Goal: Task Accomplishment & Management: Manage account settings

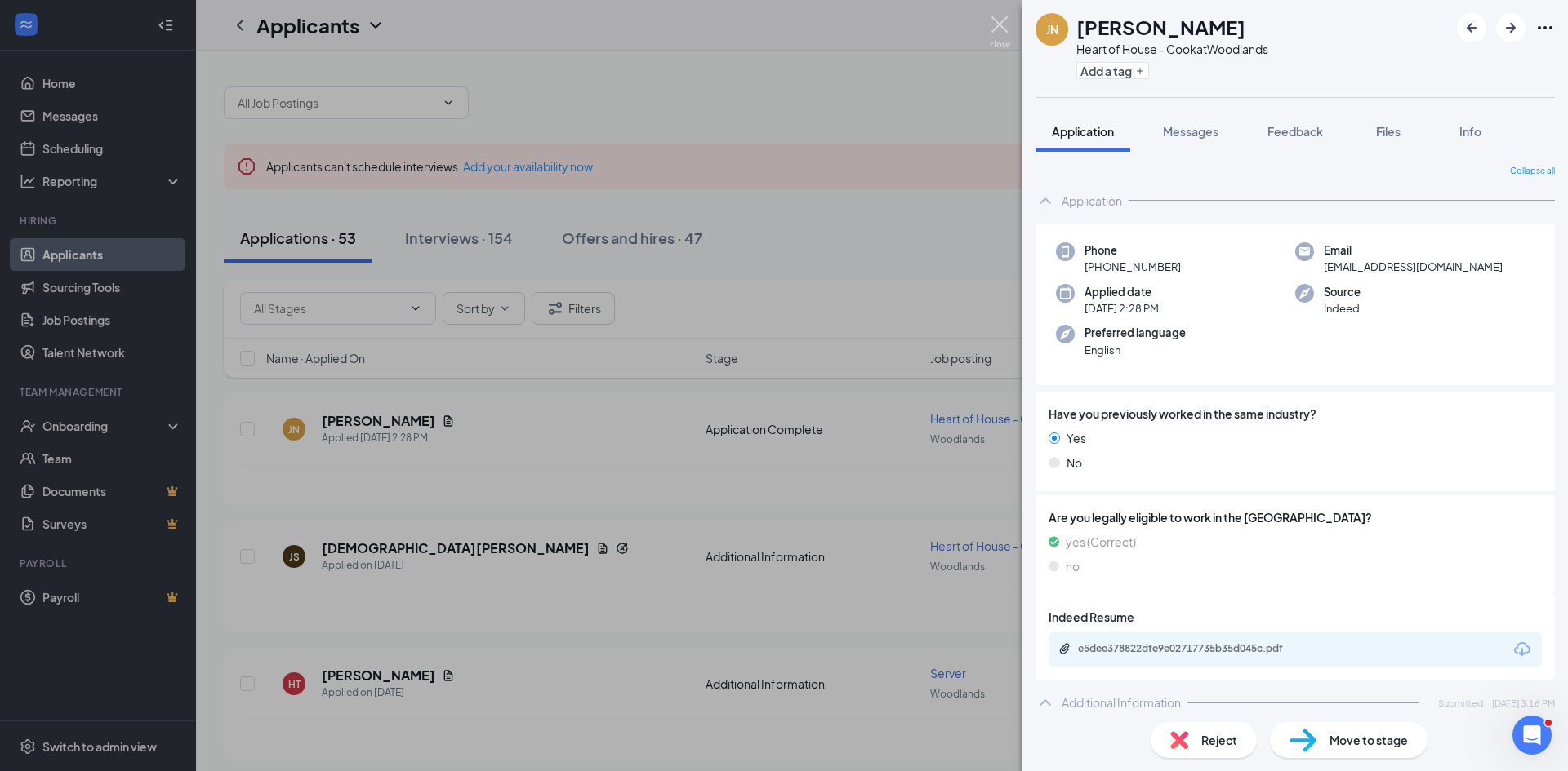
click at [996, 23] on img at bounding box center [1000, 32] width 20 height 32
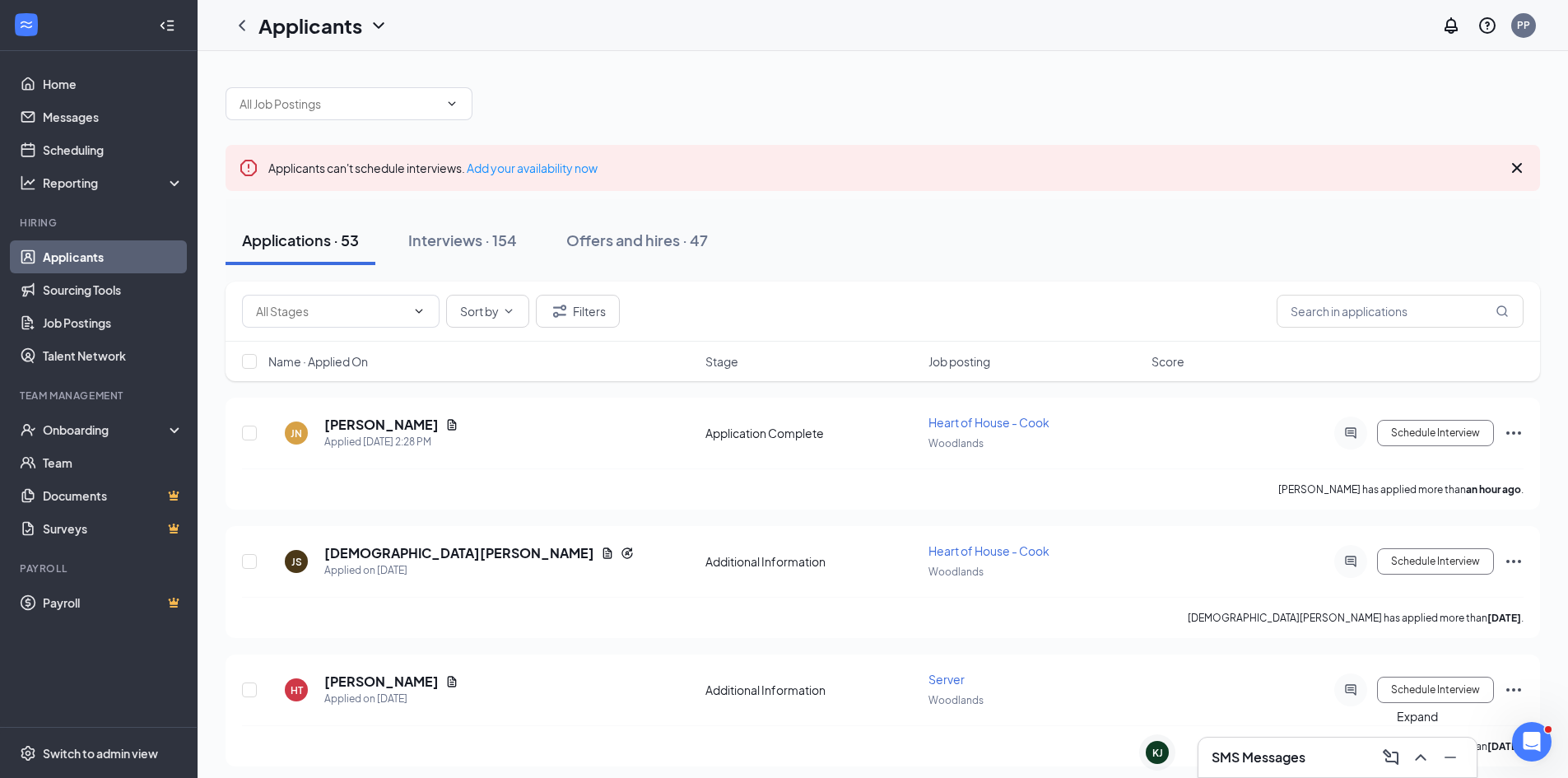
click at [1423, 758] on icon "ChevronUp" at bounding box center [1420, 758] width 10 height 7
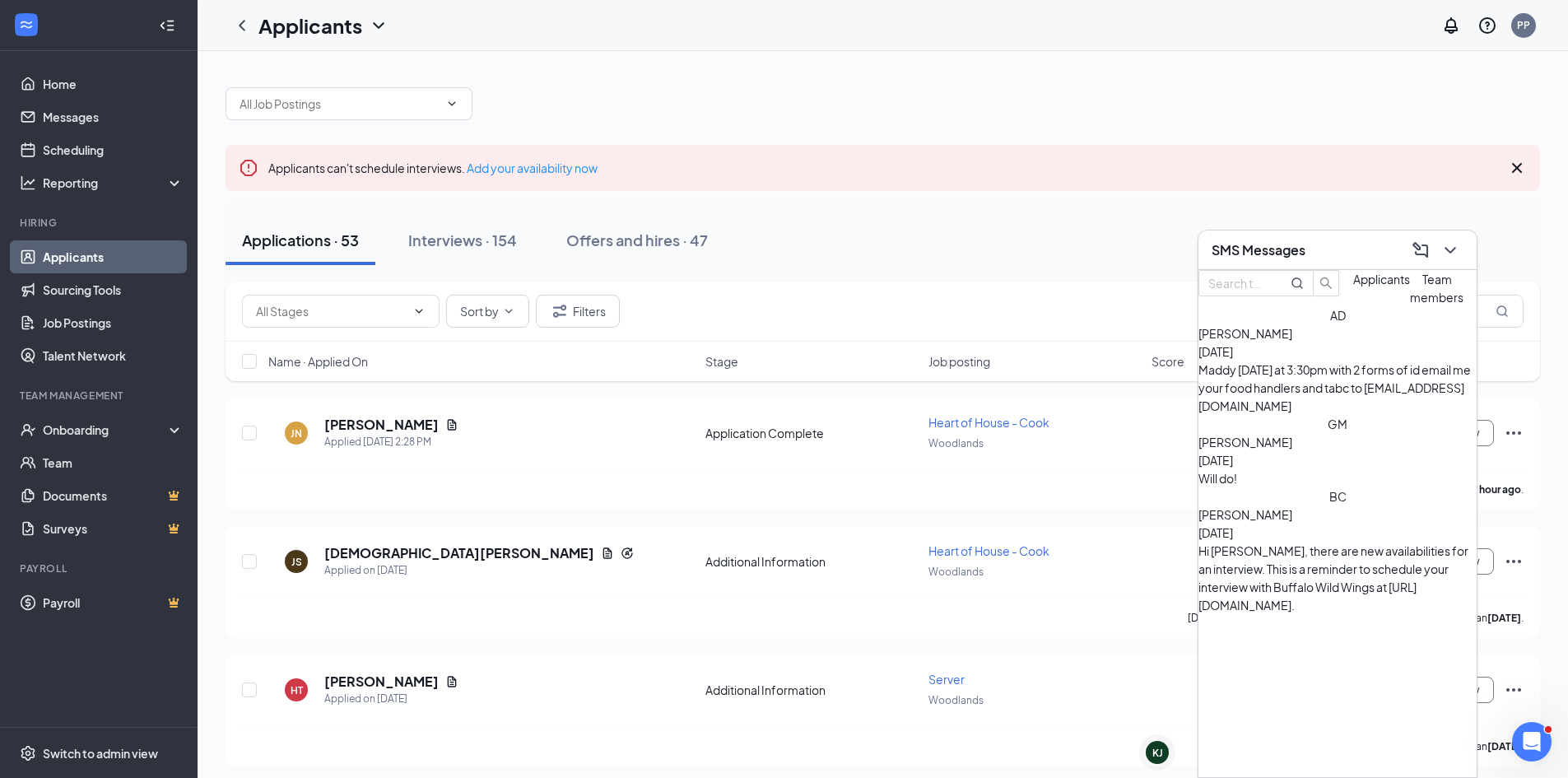
click at [1354, 287] on span "Applicants" at bounding box center [1382, 278] width 57 height 15
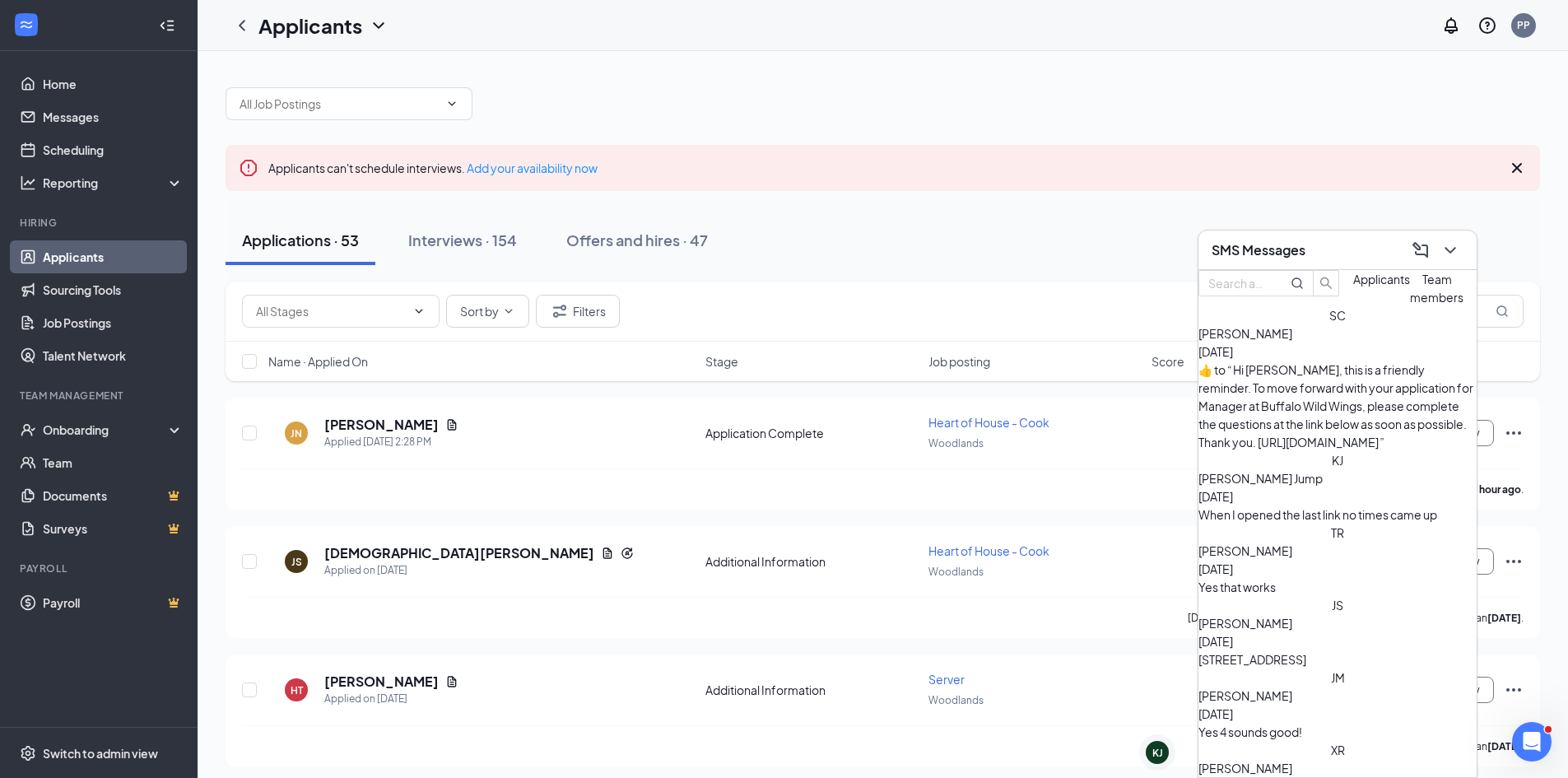
scroll to position [83, 0]
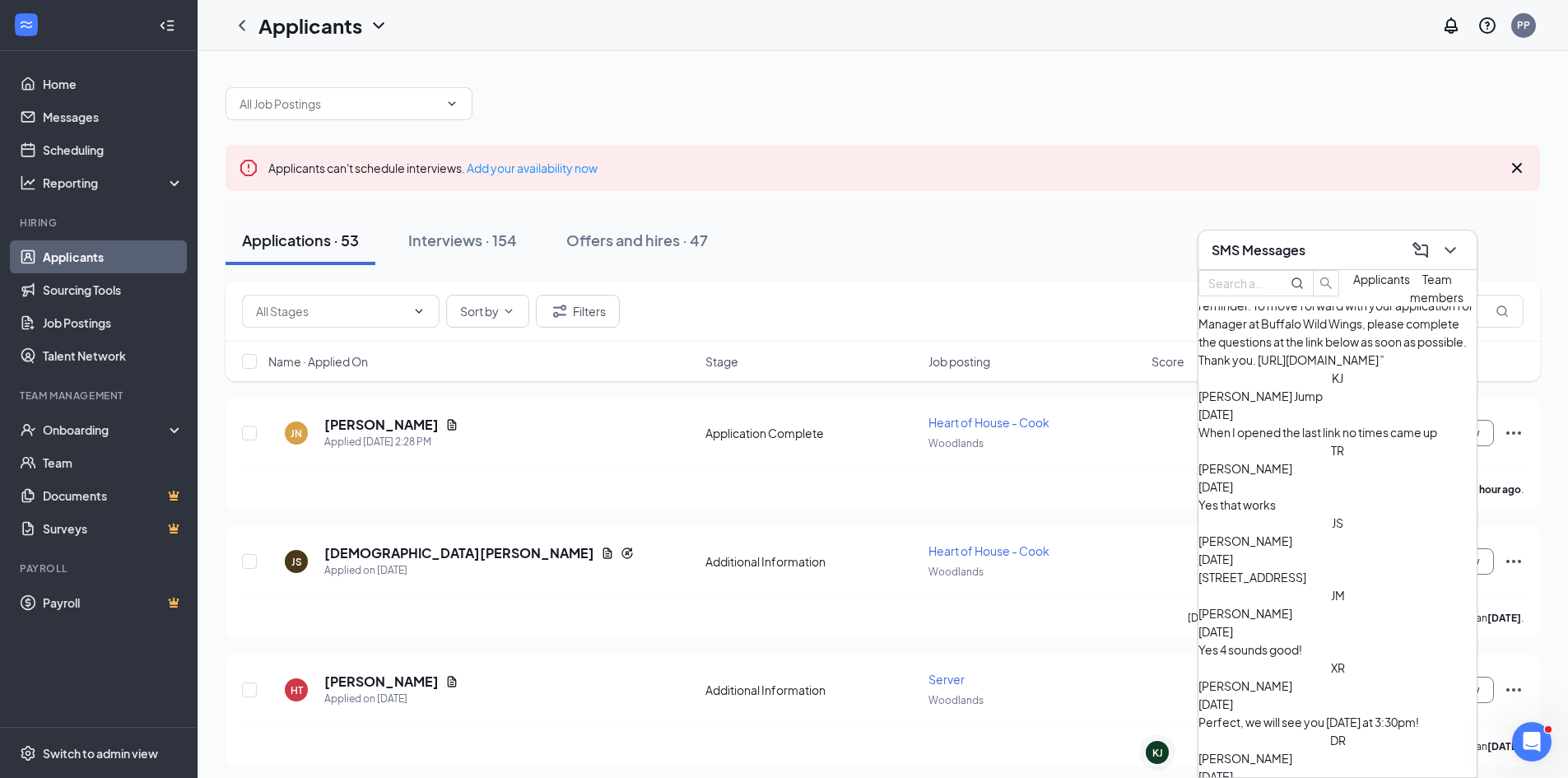
click at [1339, 641] on div "Yes 4 sounds good!" at bounding box center [1337, 650] width 278 height 18
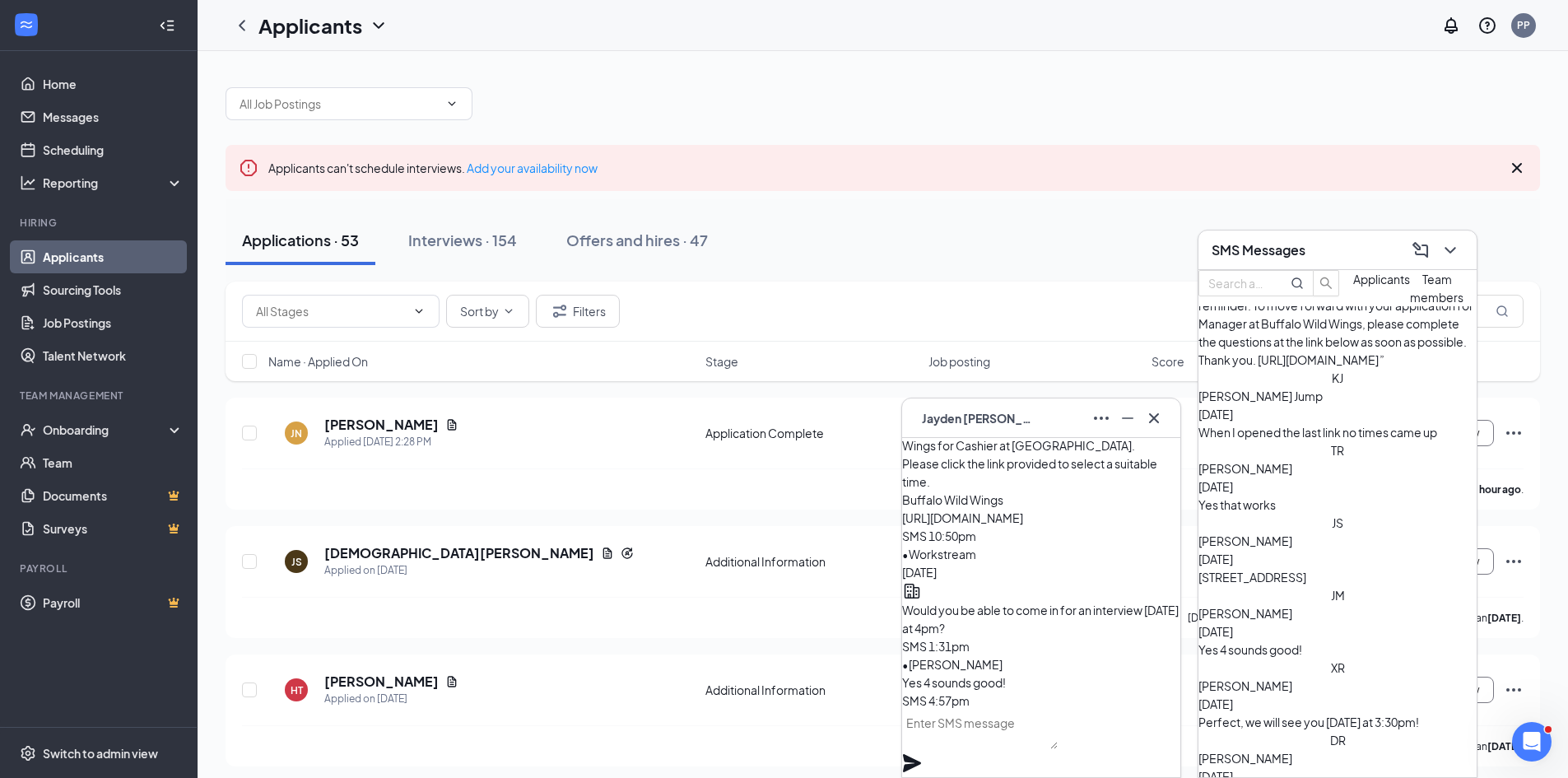
click at [1301, 713] on div "Perfect, we will see you tomorrow at 3:30pm!" at bounding box center [1337, 722] width 278 height 18
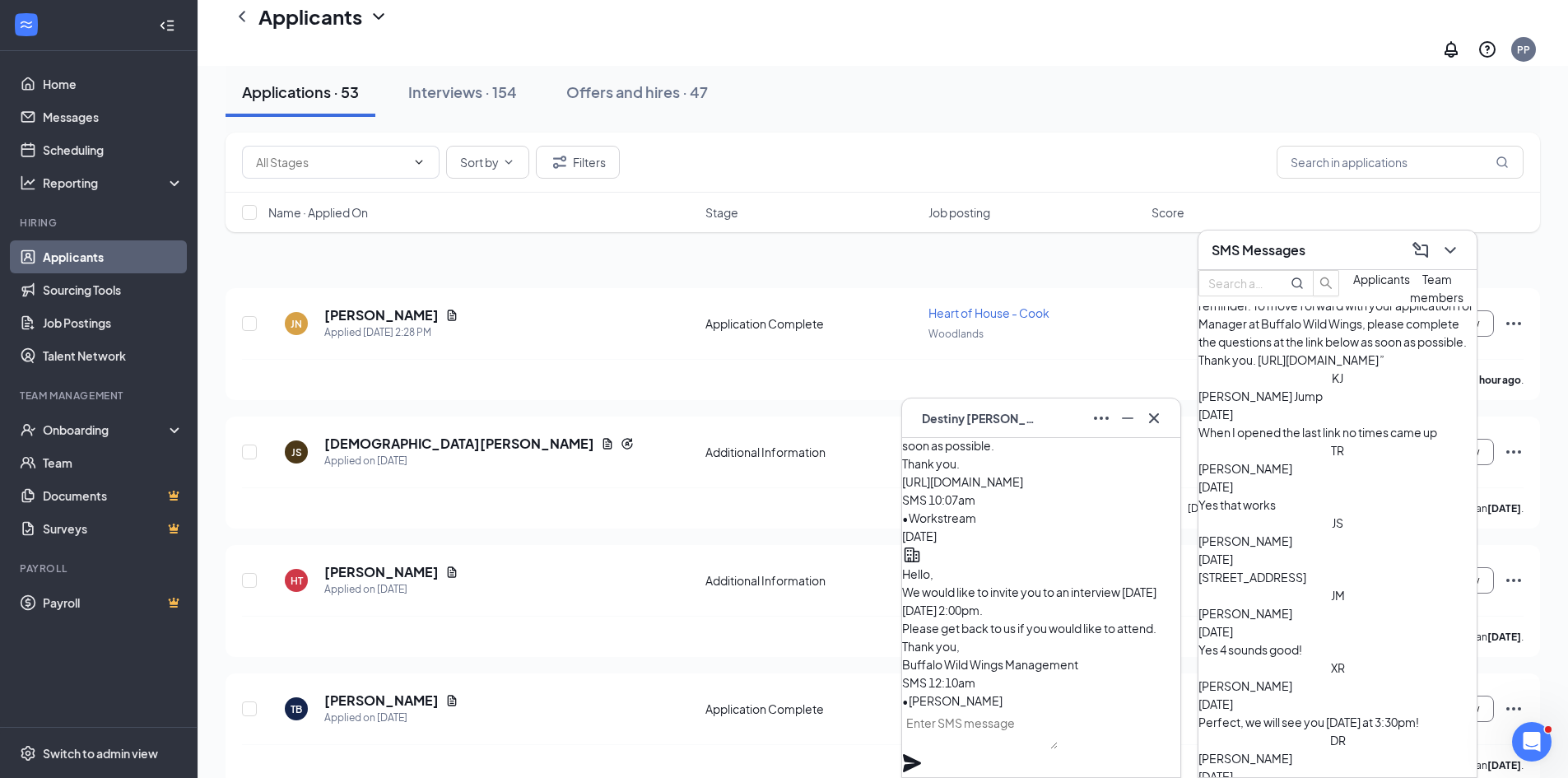
scroll to position [165, 0]
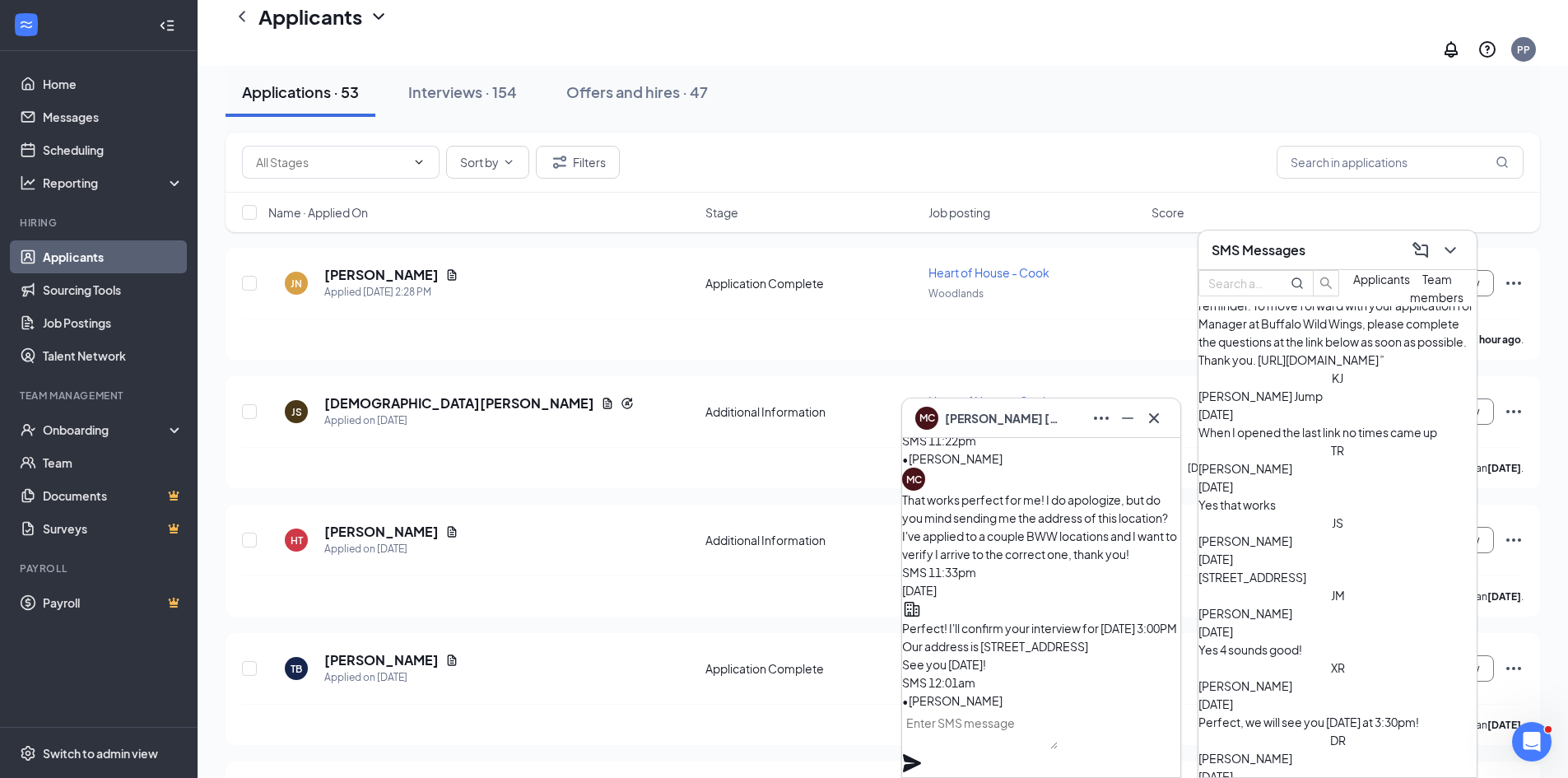
click at [1305, 677] on div "Xavier Ross Oct 8 Perfect, we will see you tomorrow at 3:30pm!" at bounding box center [1337, 704] width 278 height 54
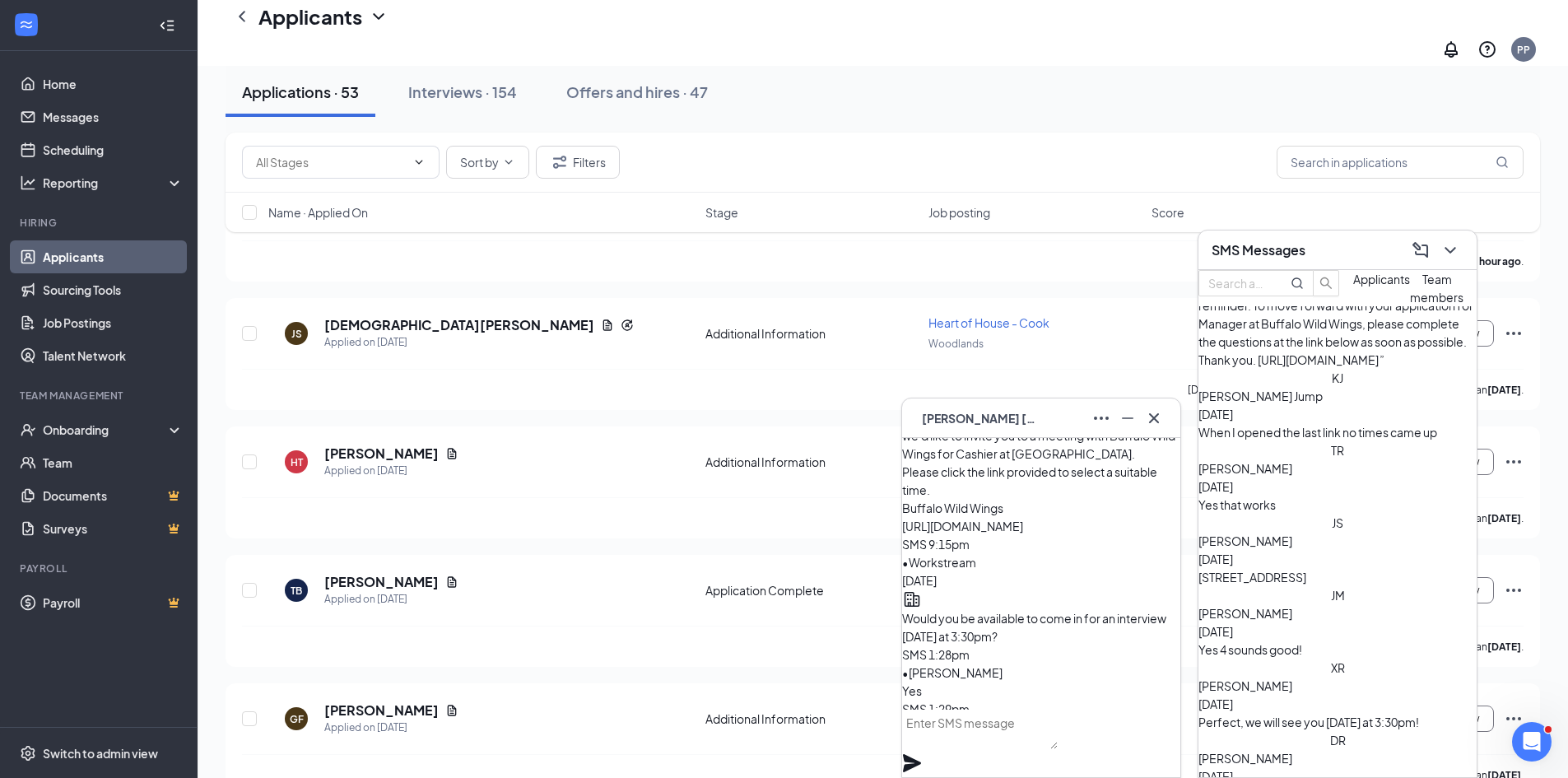
scroll to position [247, 0]
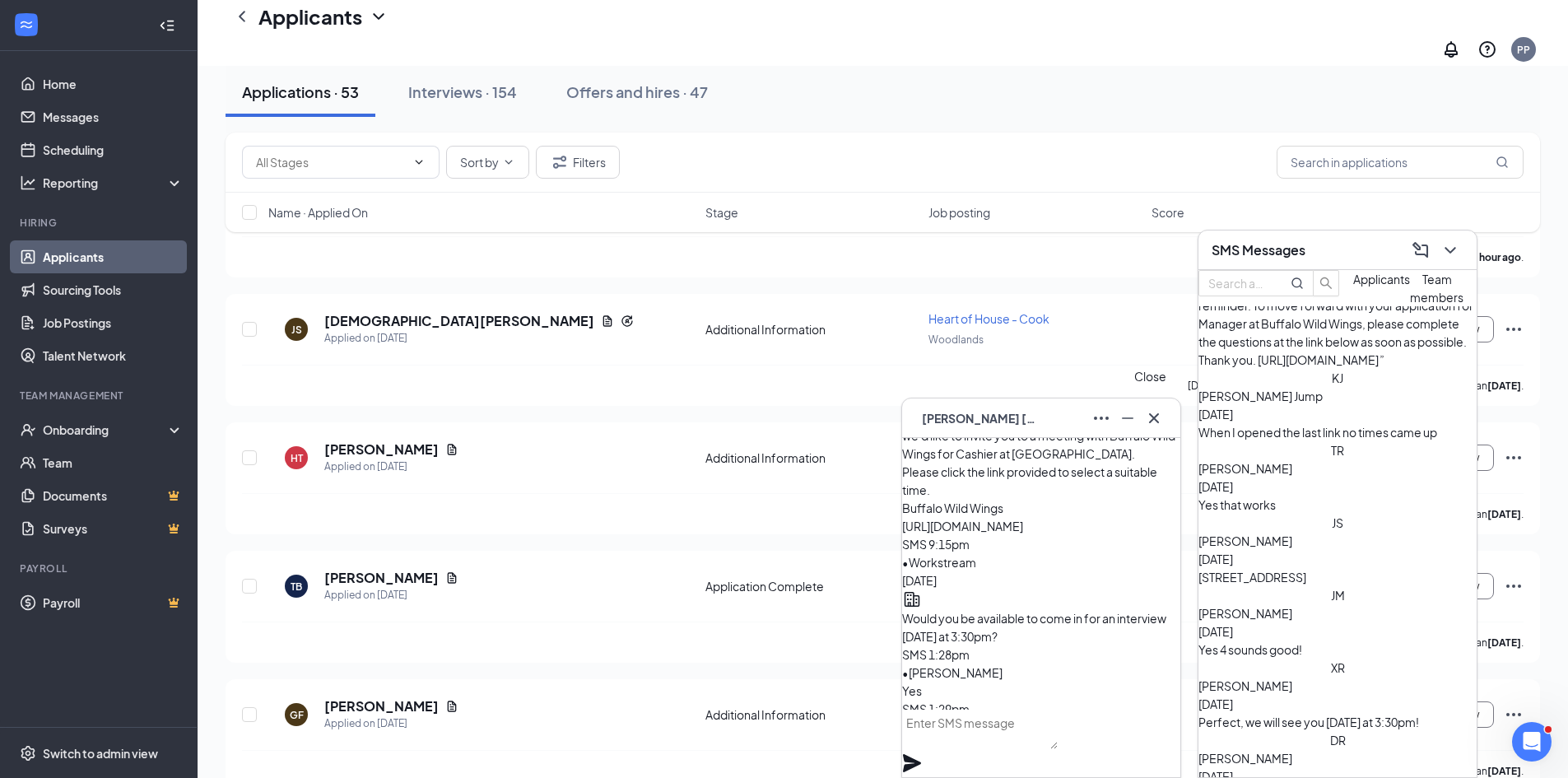
click at [1151, 413] on icon "Cross" at bounding box center [1154, 418] width 20 height 20
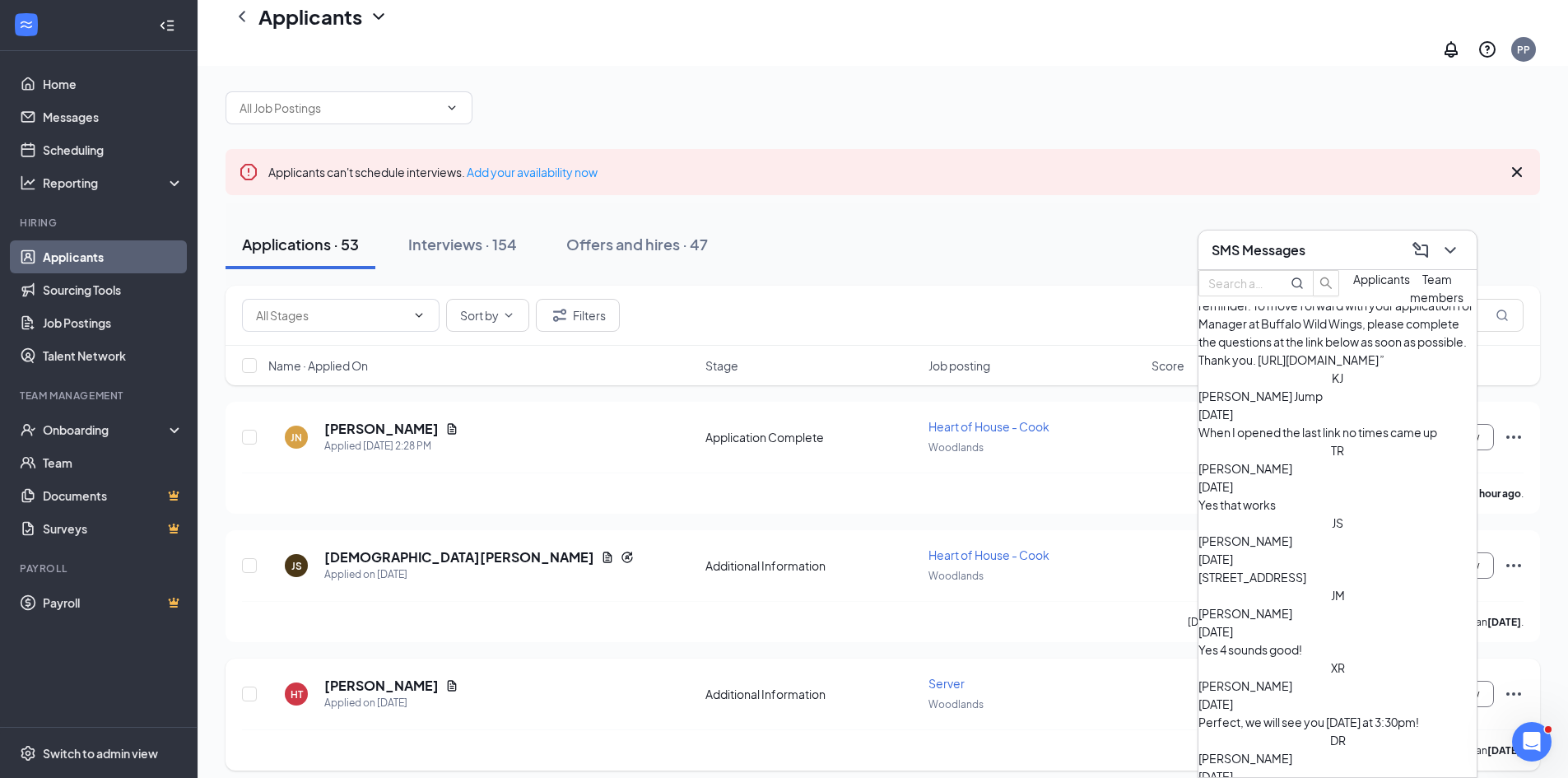
scroll to position [0, 0]
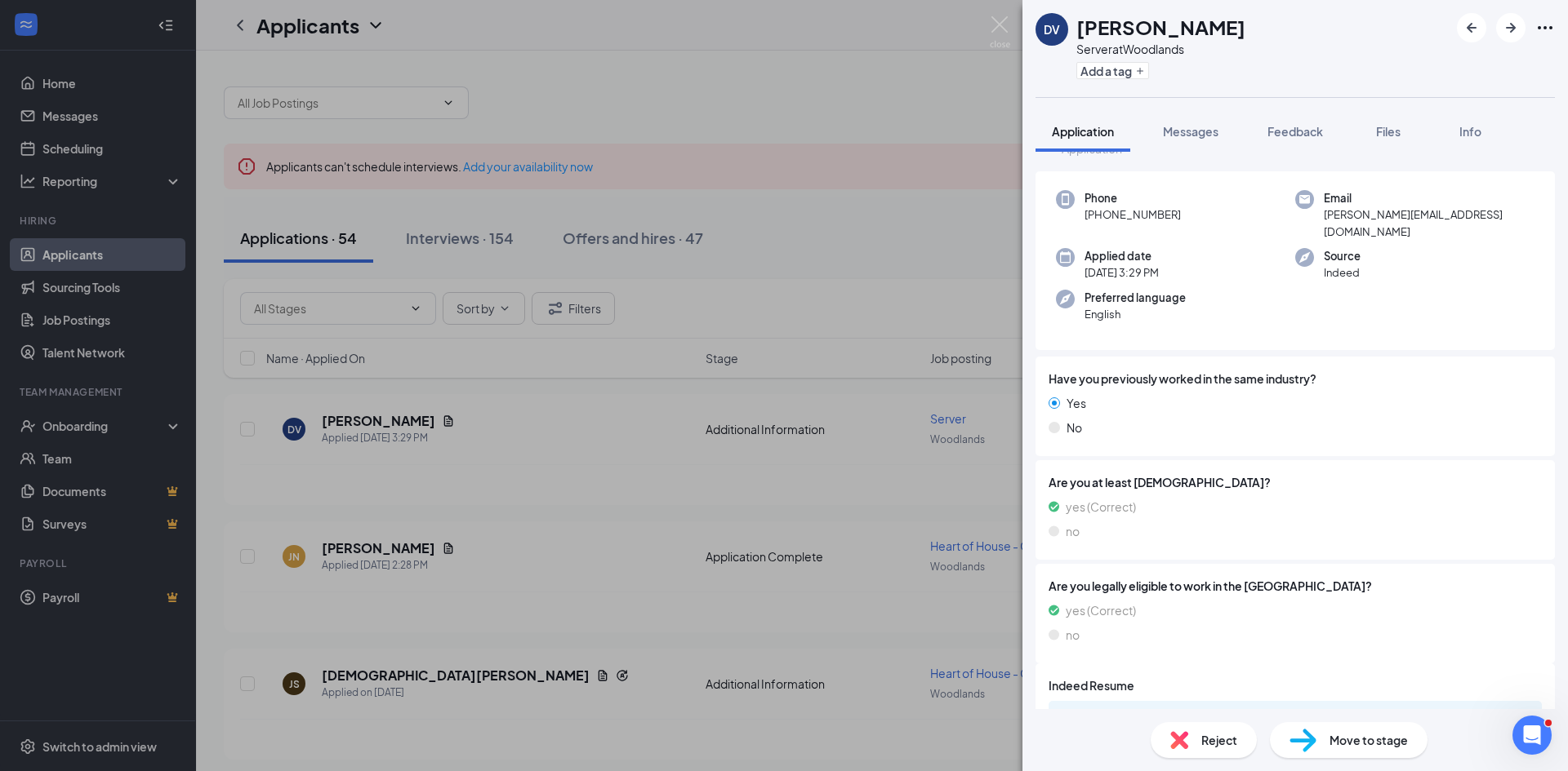
scroll to position [159, 0]
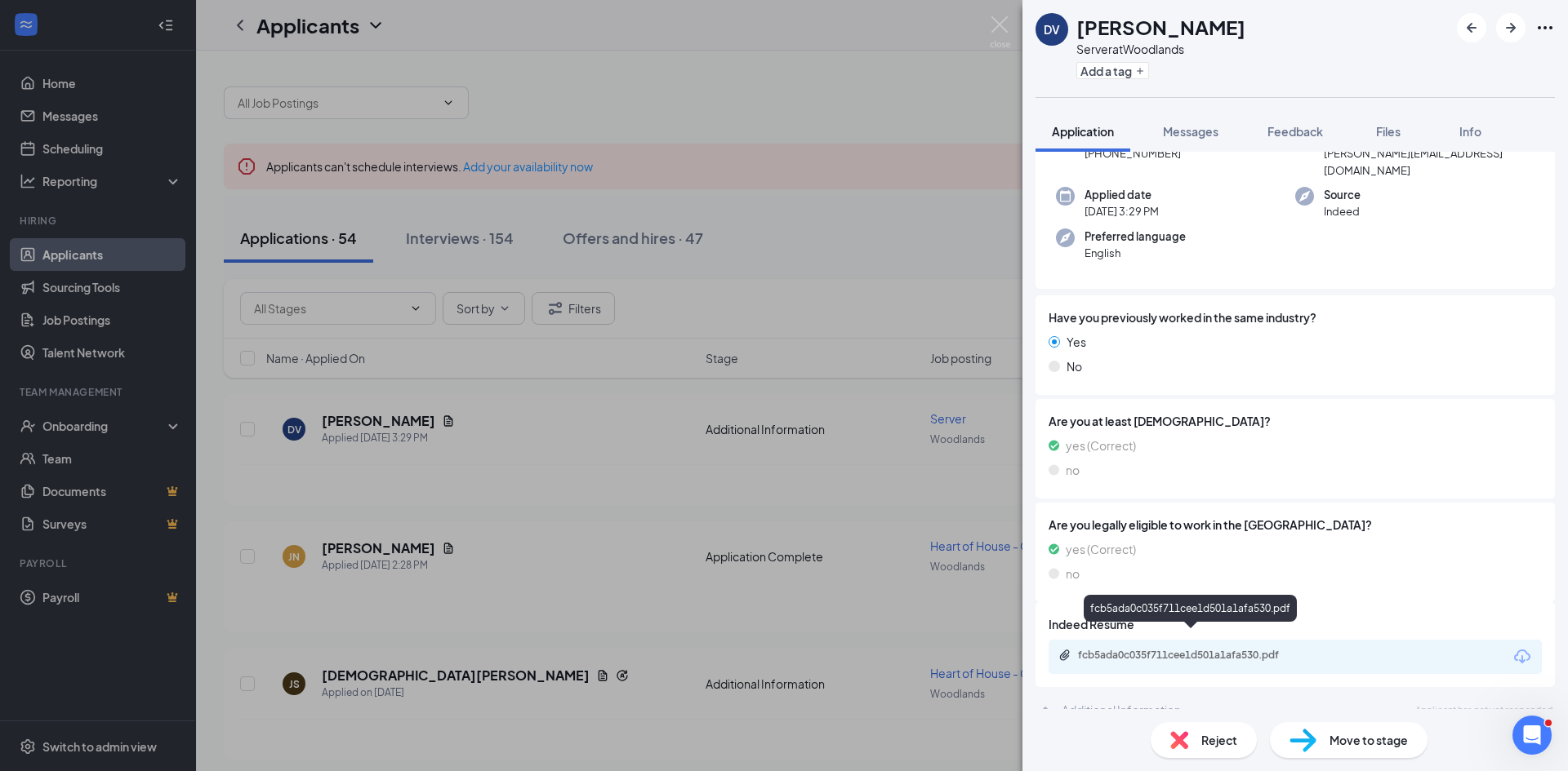
click at [1224, 649] on div "fcb5ada0c035f711cee1d501a1afa530.pdf" at bounding box center [1192, 655] width 229 height 13
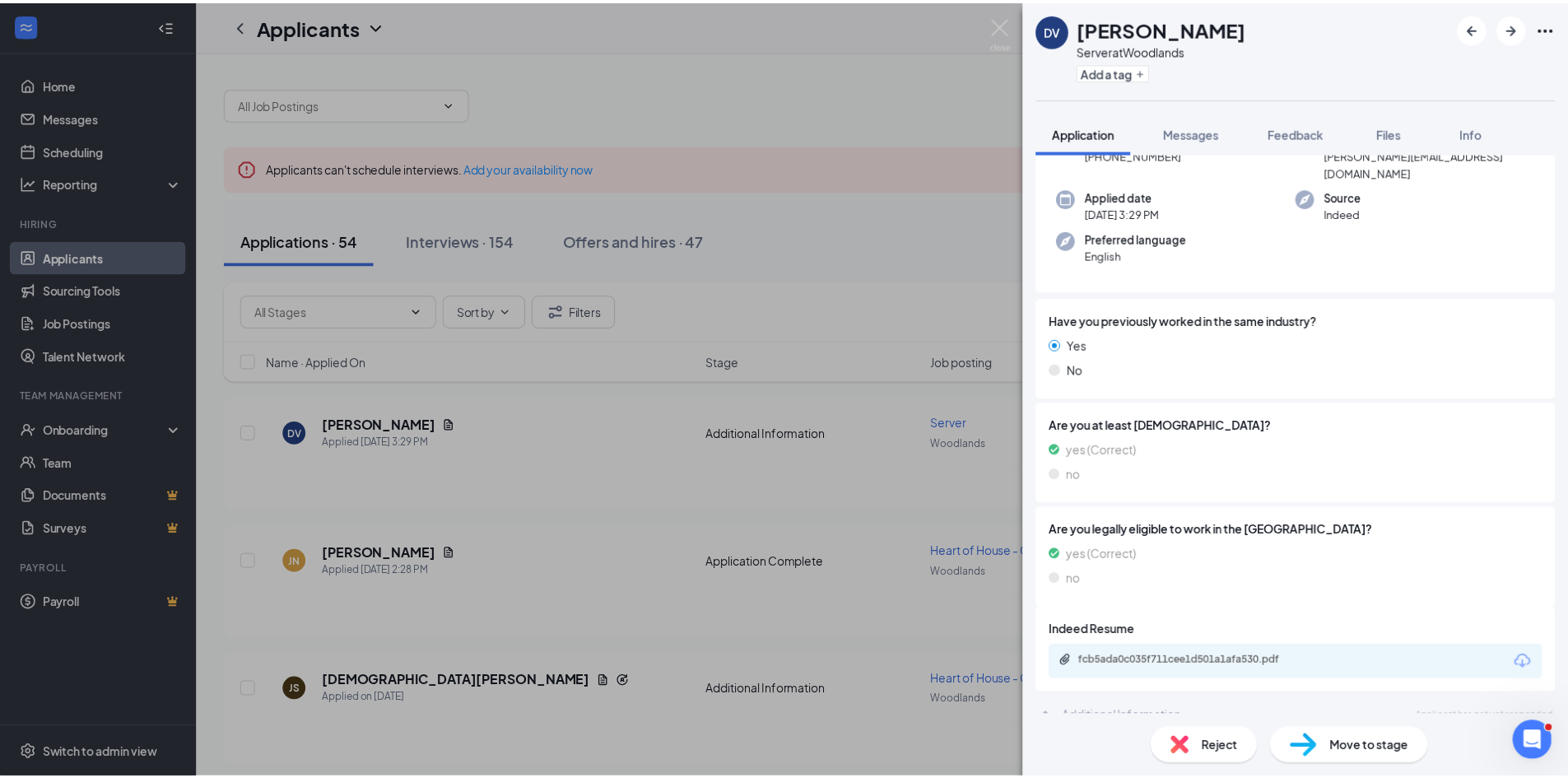
scroll to position [155, 0]
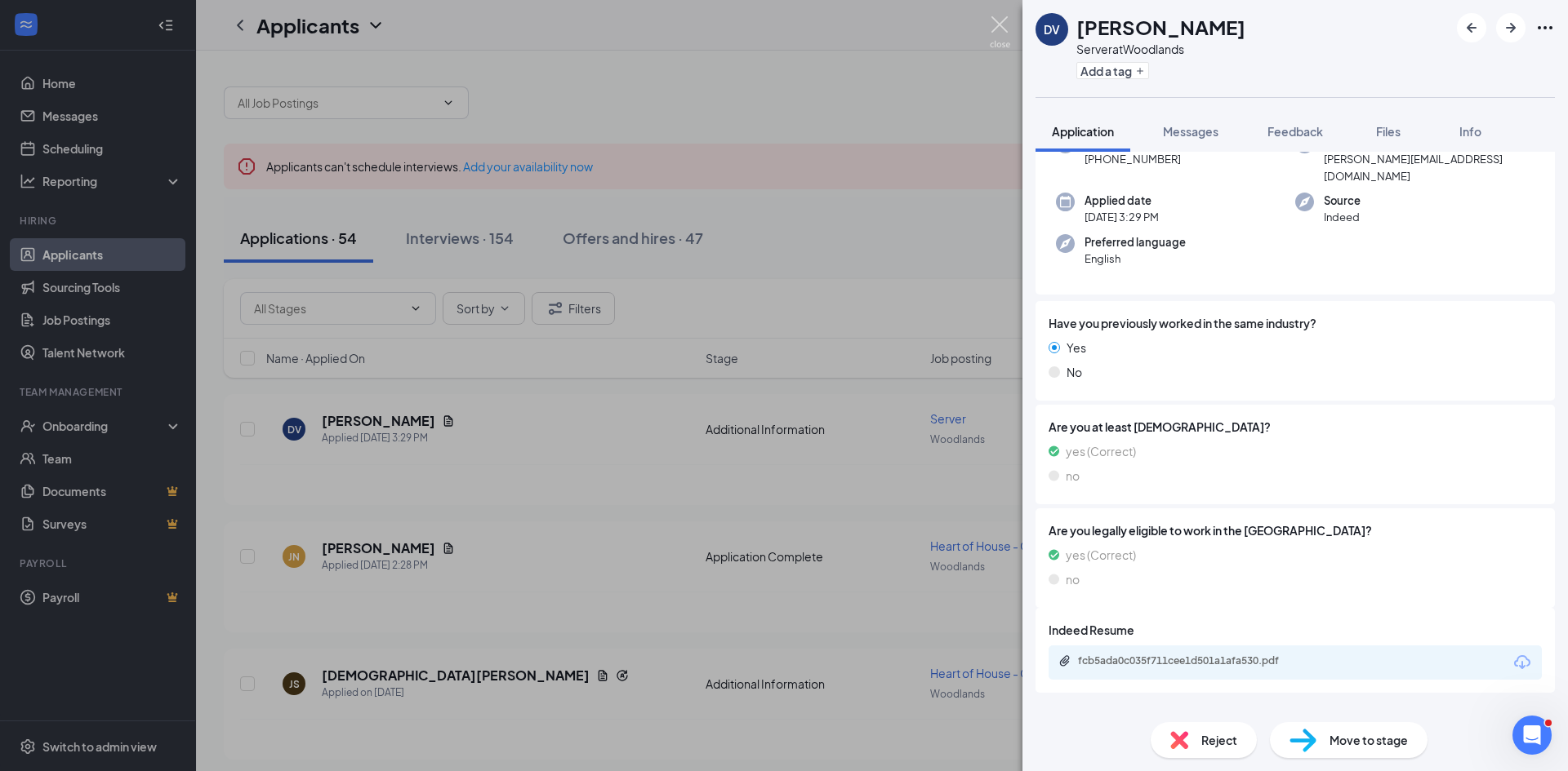
click at [998, 23] on img at bounding box center [1000, 32] width 20 height 32
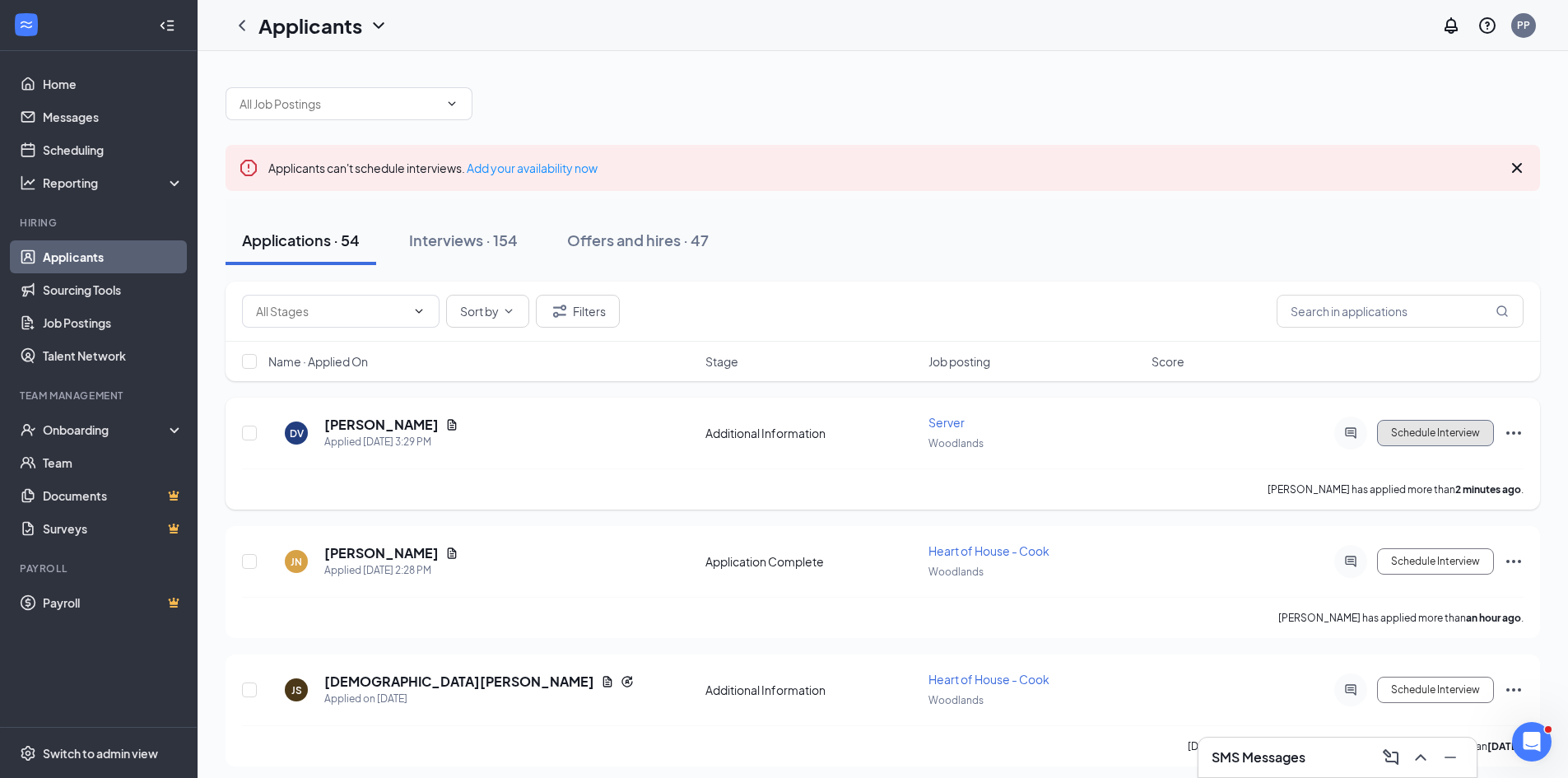
click at [1399, 443] on button "Schedule Interview" at bounding box center [1435, 433] width 117 height 27
type input "Onsite Interview (next stage)"
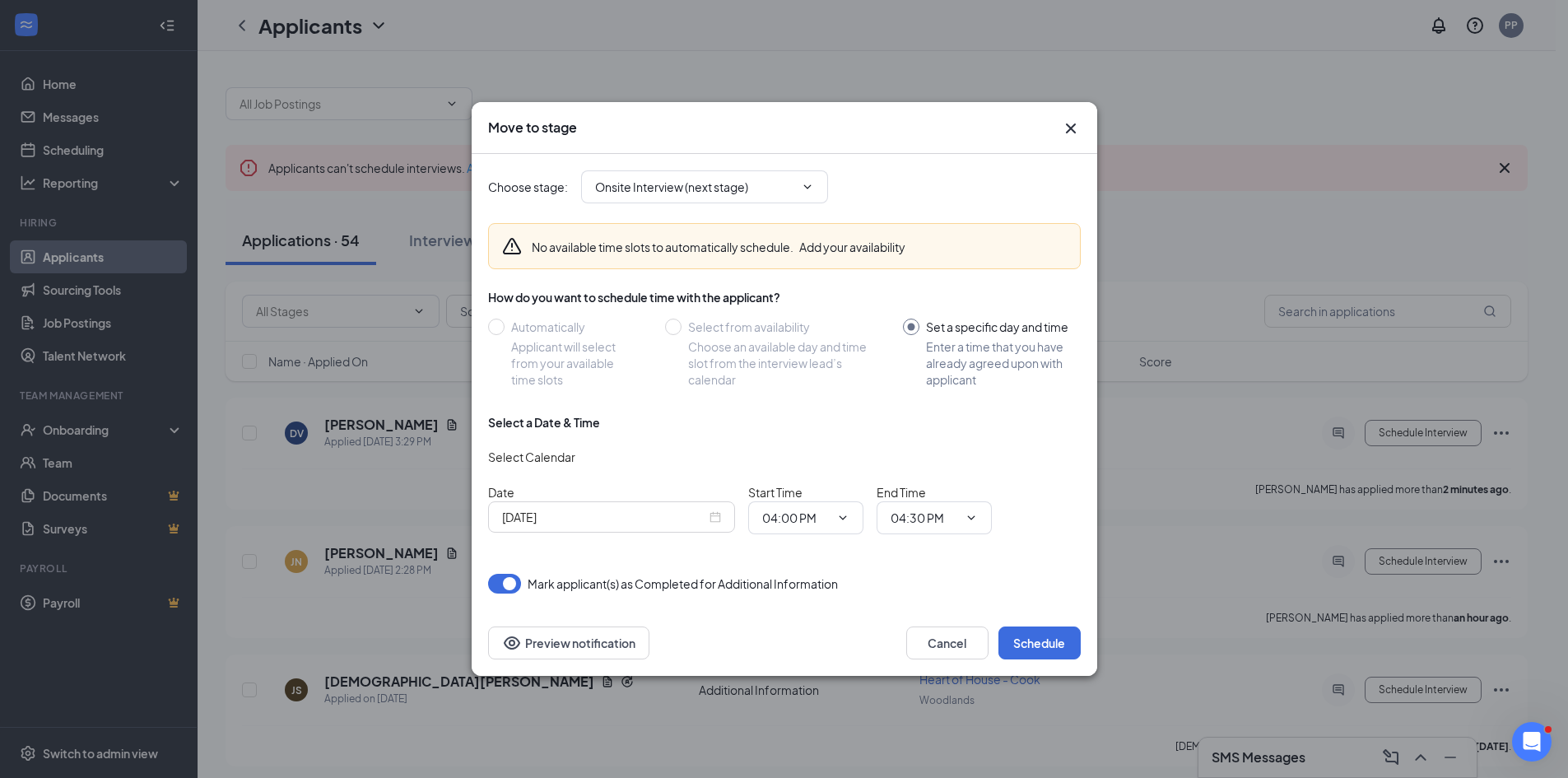
click at [719, 514] on div "[DATE]" at bounding box center [611, 517] width 219 height 18
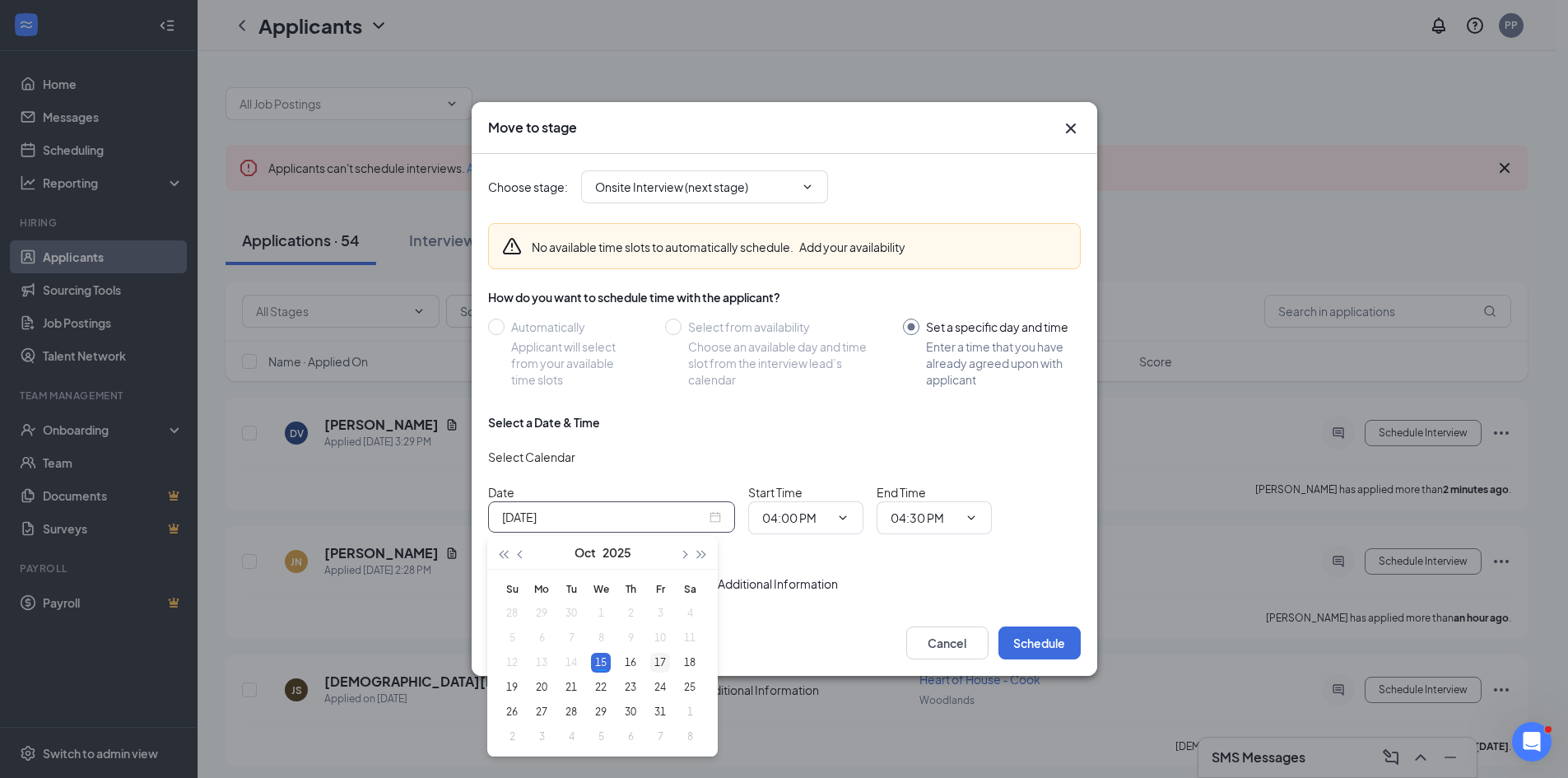
type input "[DATE]"
click at [656, 662] on div "17" at bounding box center [660, 663] width 20 height 20
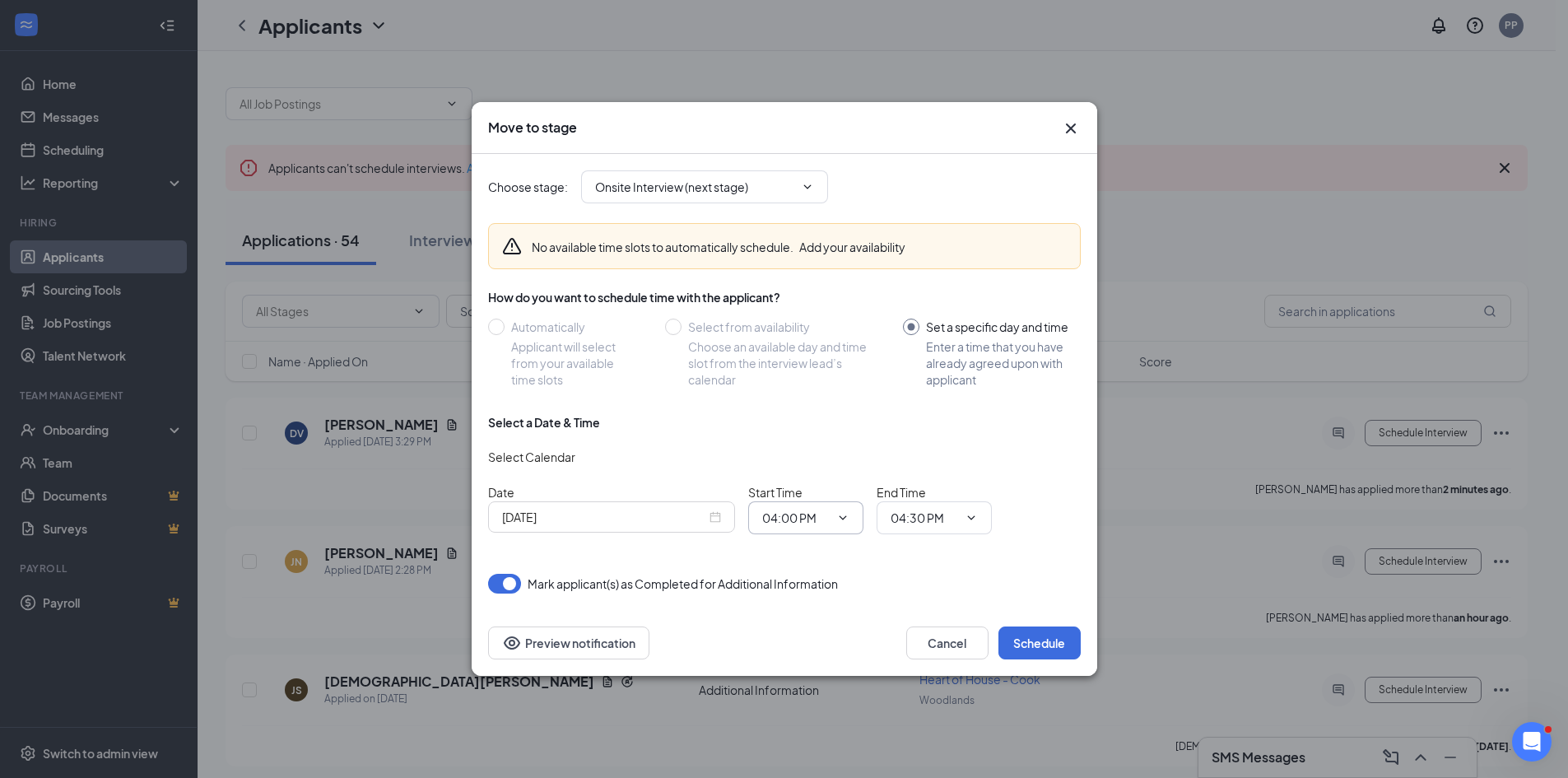
click at [843, 518] on icon "ChevronDown" at bounding box center [842, 518] width 13 height 13
click at [800, 405] on div "12:15 PM" at bounding box center [800, 404] width 48 height 18
type input "12:15 PM"
click at [844, 521] on icon "ChevronDown" at bounding box center [842, 518] width 13 height 13
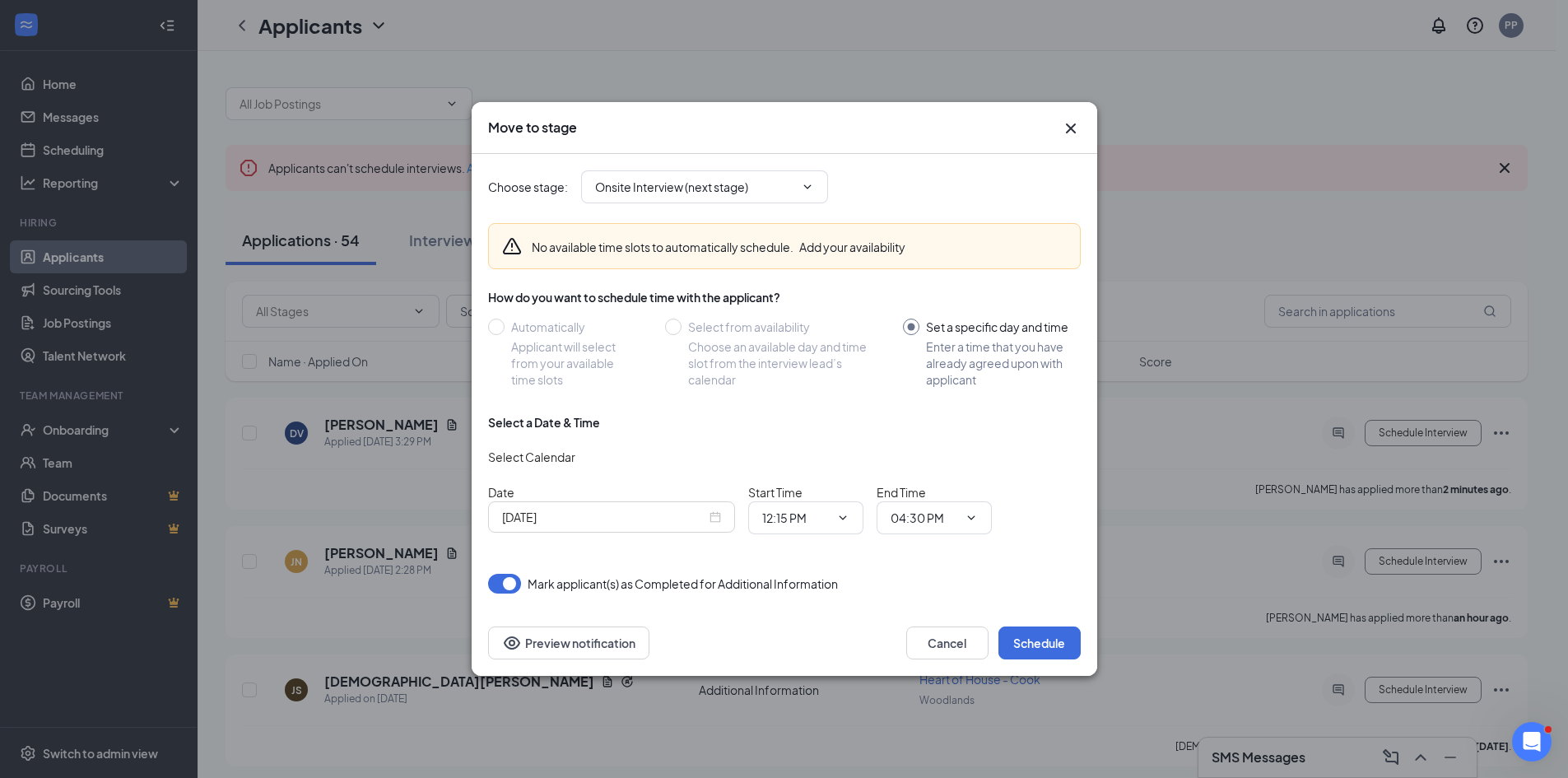
click at [715, 515] on div "[DATE]" at bounding box center [611, 517] width 219 height 18
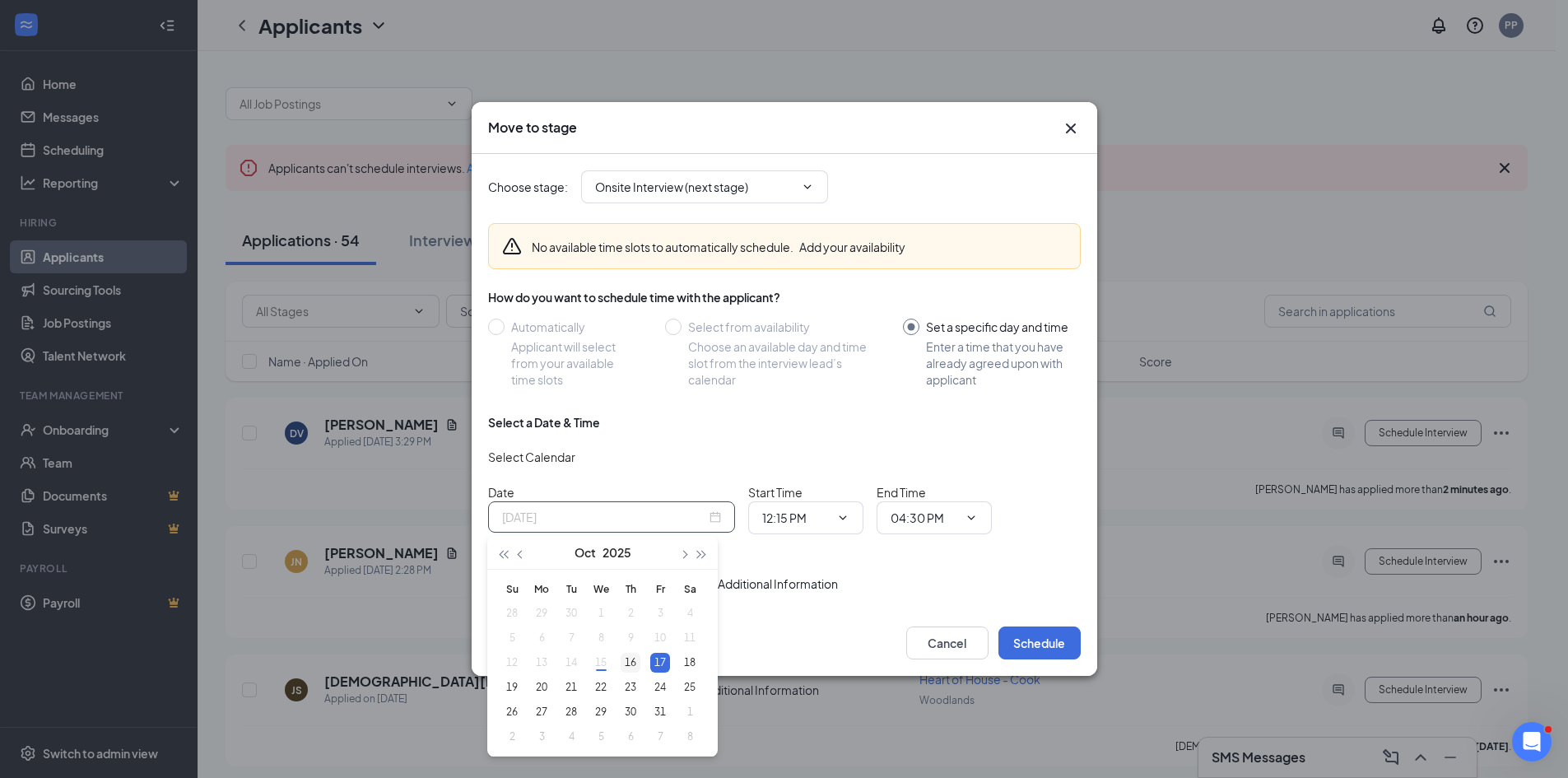
type input "[DATE]"
click at [628, 657] on div "16" at bounding box center [630, 663] width 20 height 20
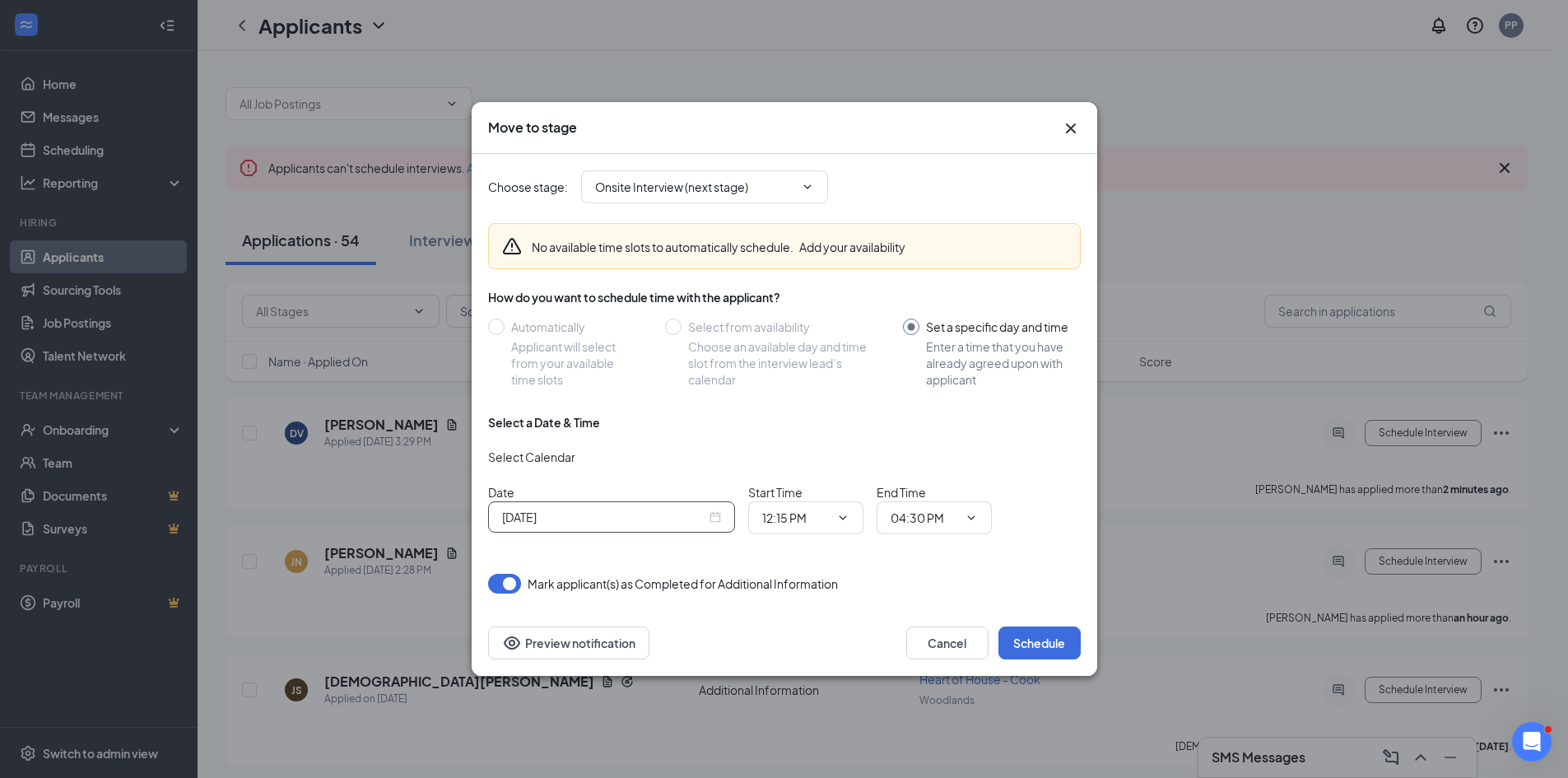
click at [848, 517] on icon "ChevronDown" at bounding box center [842, 518] width 13 height 13
click at [802, 446] on div "12:00 PM" at bounding box center [800, 449] width 48 height 18
type input "12:00 PM"
click at [956, 516] on input "04:30 PM" at bounding box center [924, 518] width 67 height 18
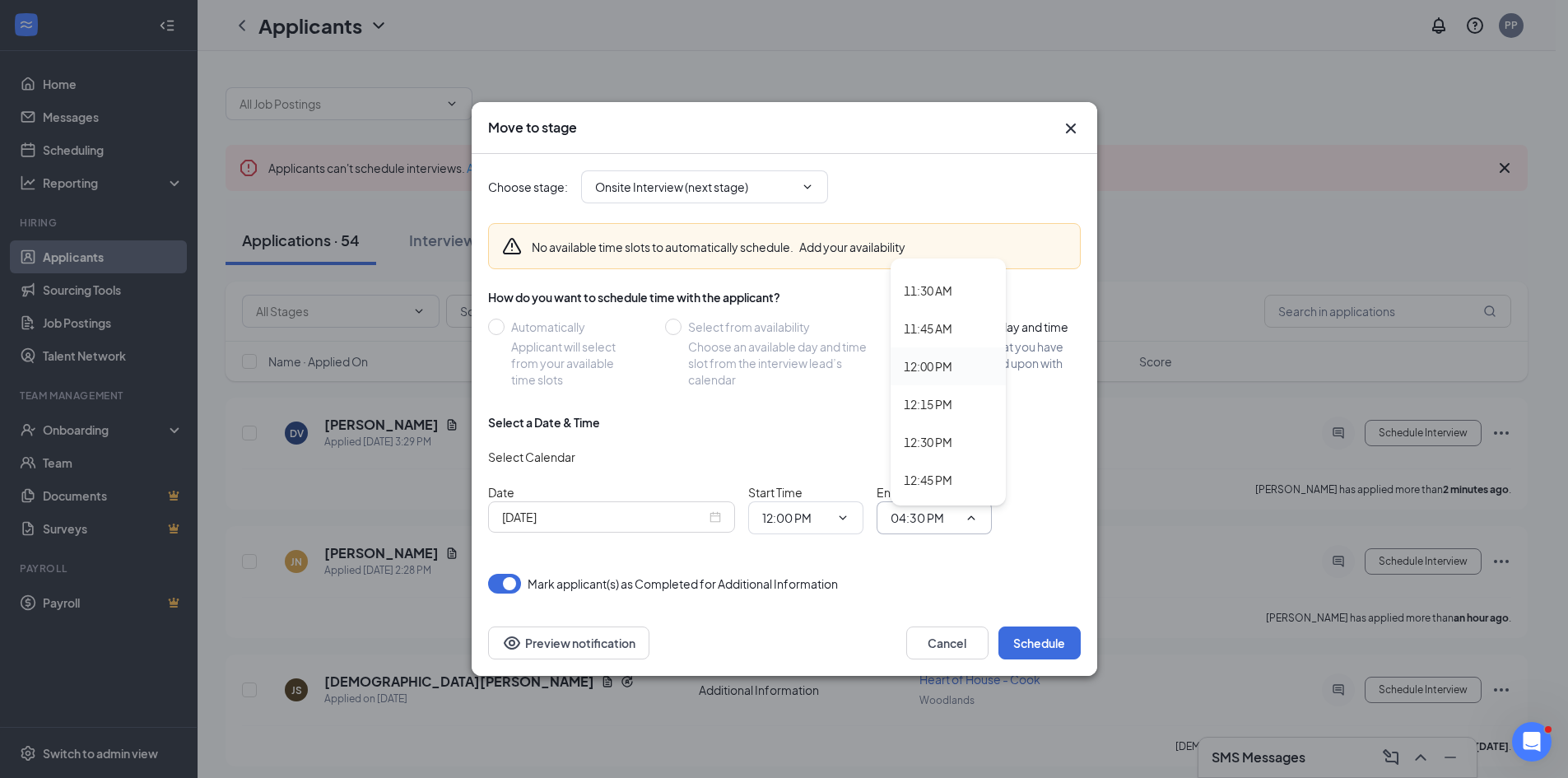
scroll to position [1812, 0]
click at [939, 368] on div "12:30 PM" at bounding box center [928, 359] width 48 height 18
type input "12:30 PM"
click at [840, 519] on icon "ChevronDown" at bounding box center [842, 518] width 13 height 13
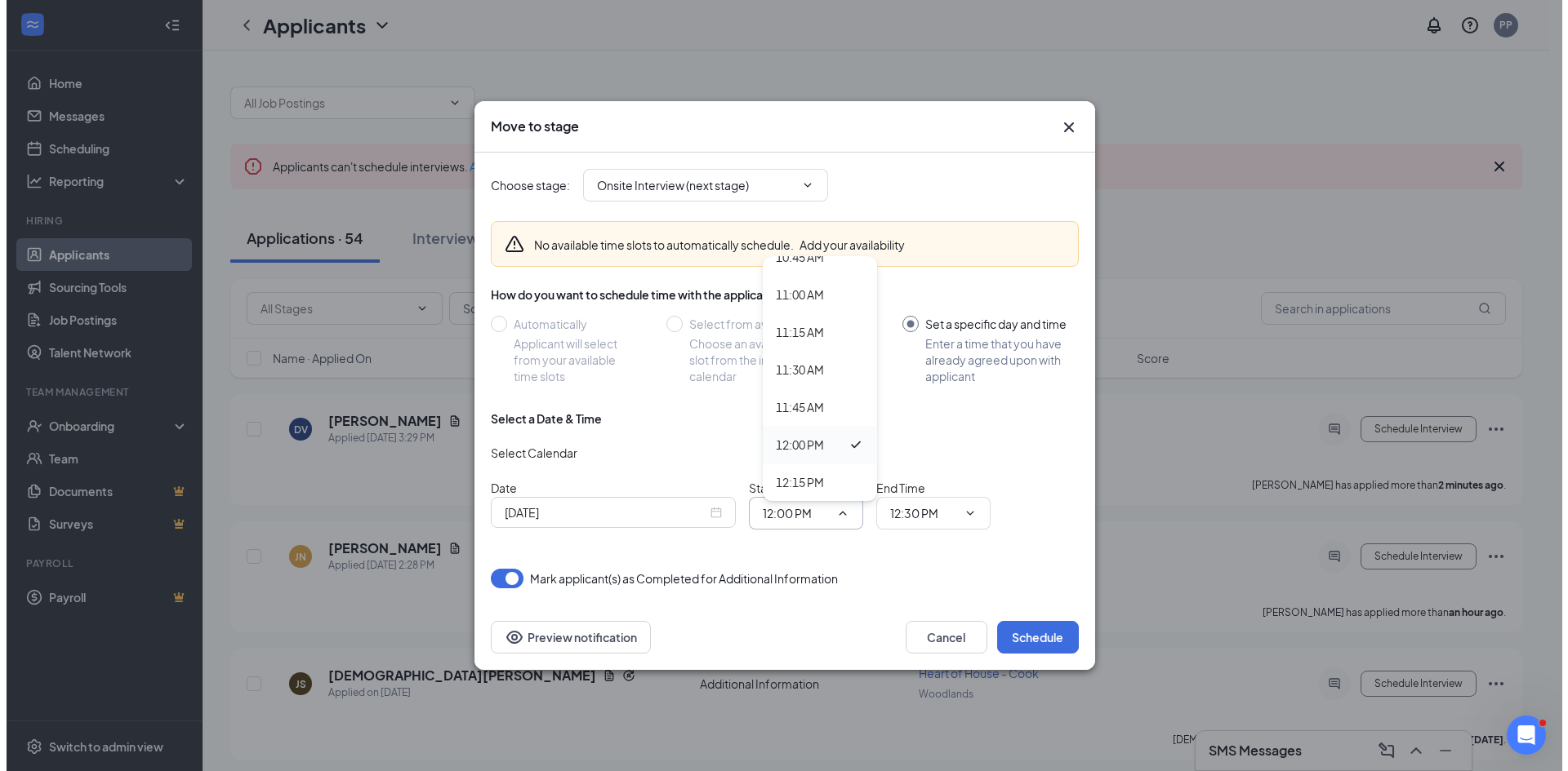
scroll to position [1714, 0]
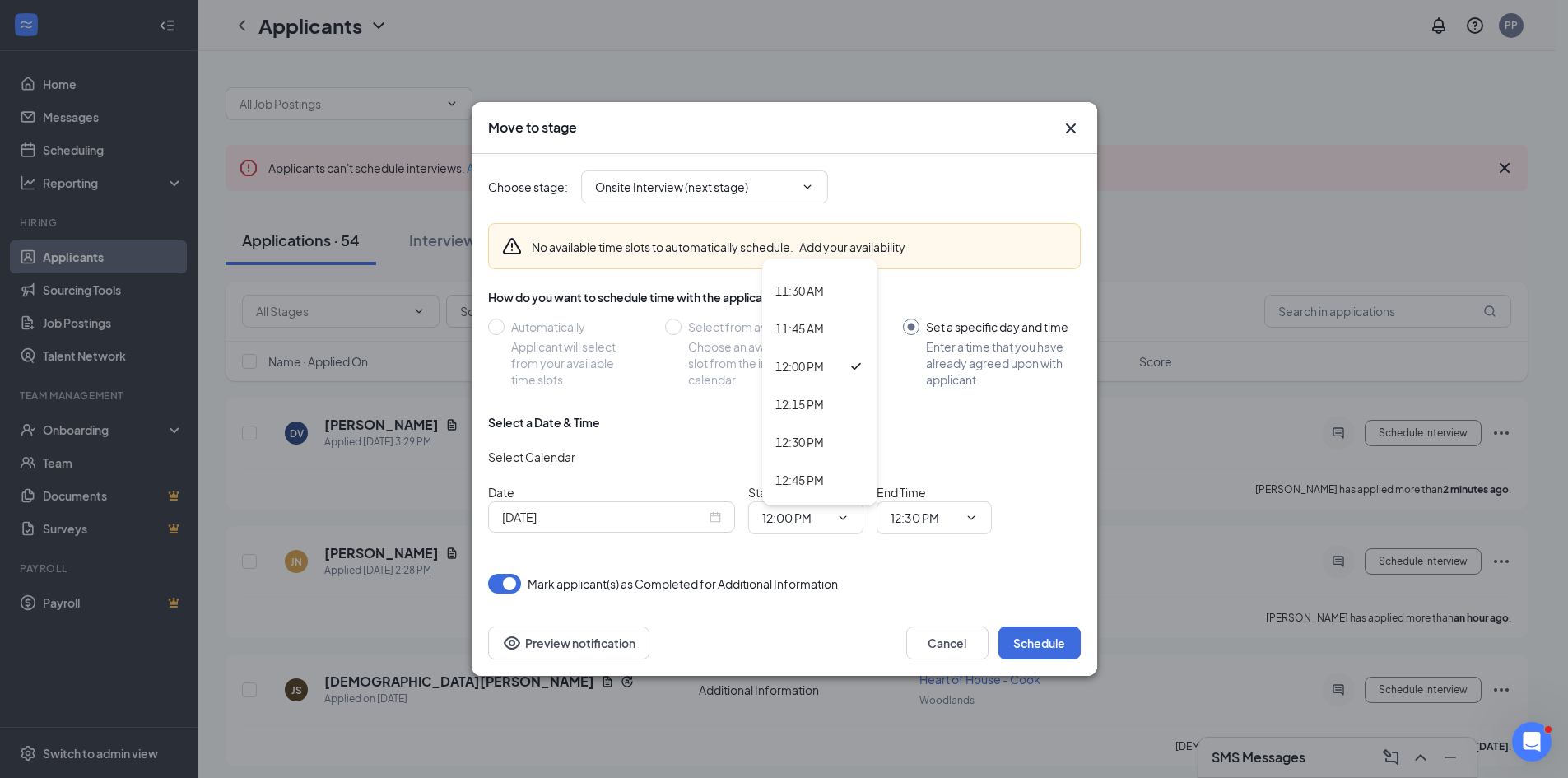
click at [718, 516] on div "[DATE]" at bounding box center [611, 517] width 219 height 18
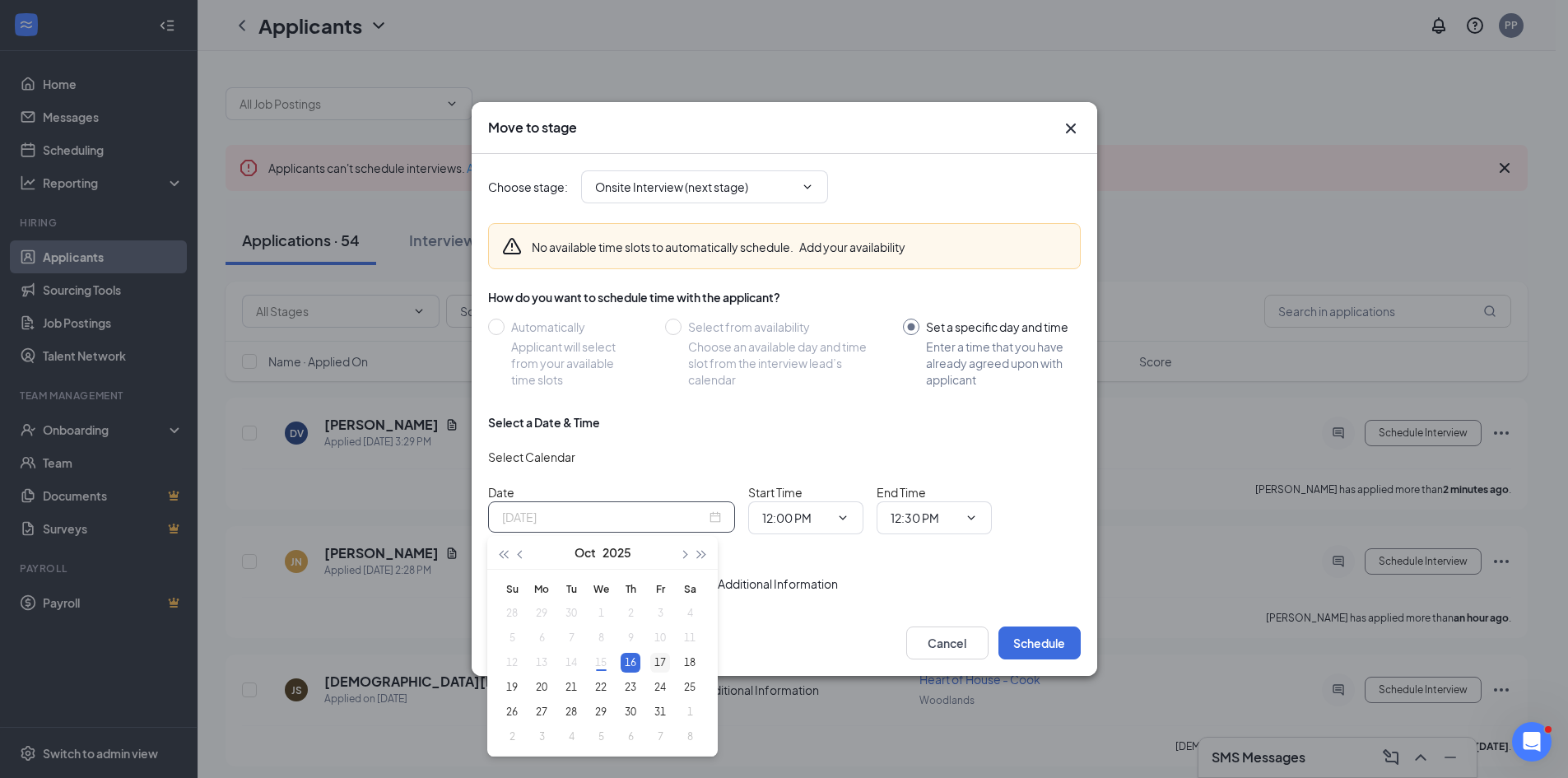
type input "[DATE]"
click at [652, 661] on div "17" at bounding box center [660, 663] width 20 height 20
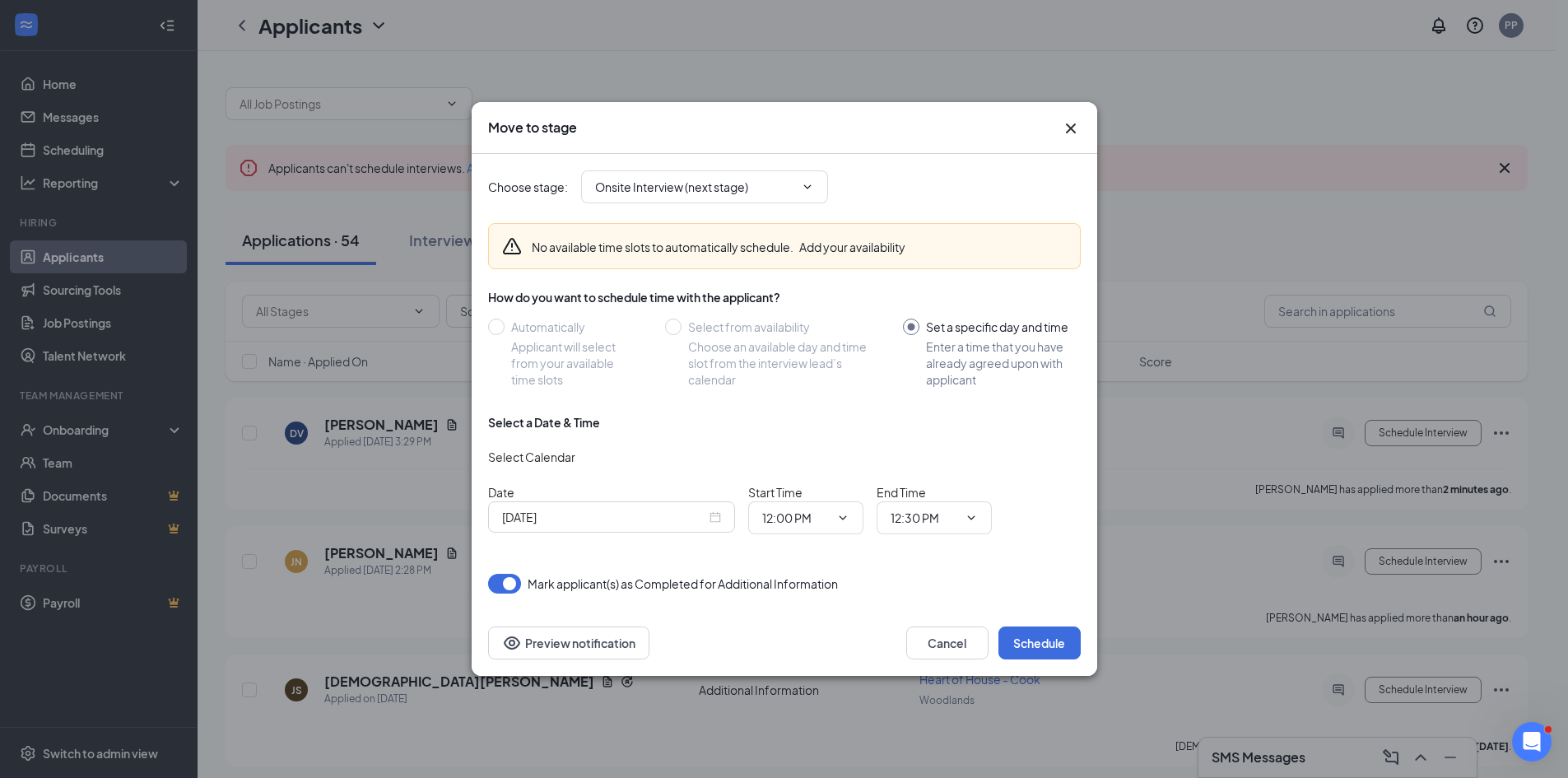
click at [842, 519] on icon "ChevronDown" at bounding box center [842, 517] width 8 height 4
drag, startPoint x: 800, startPoint y: 455, endPoint x: 794, endPoint y: 460, distance: 7.8
click at [796, 460] on div "12:30 PM" at bounding box center [820, 442] width 115 height 38
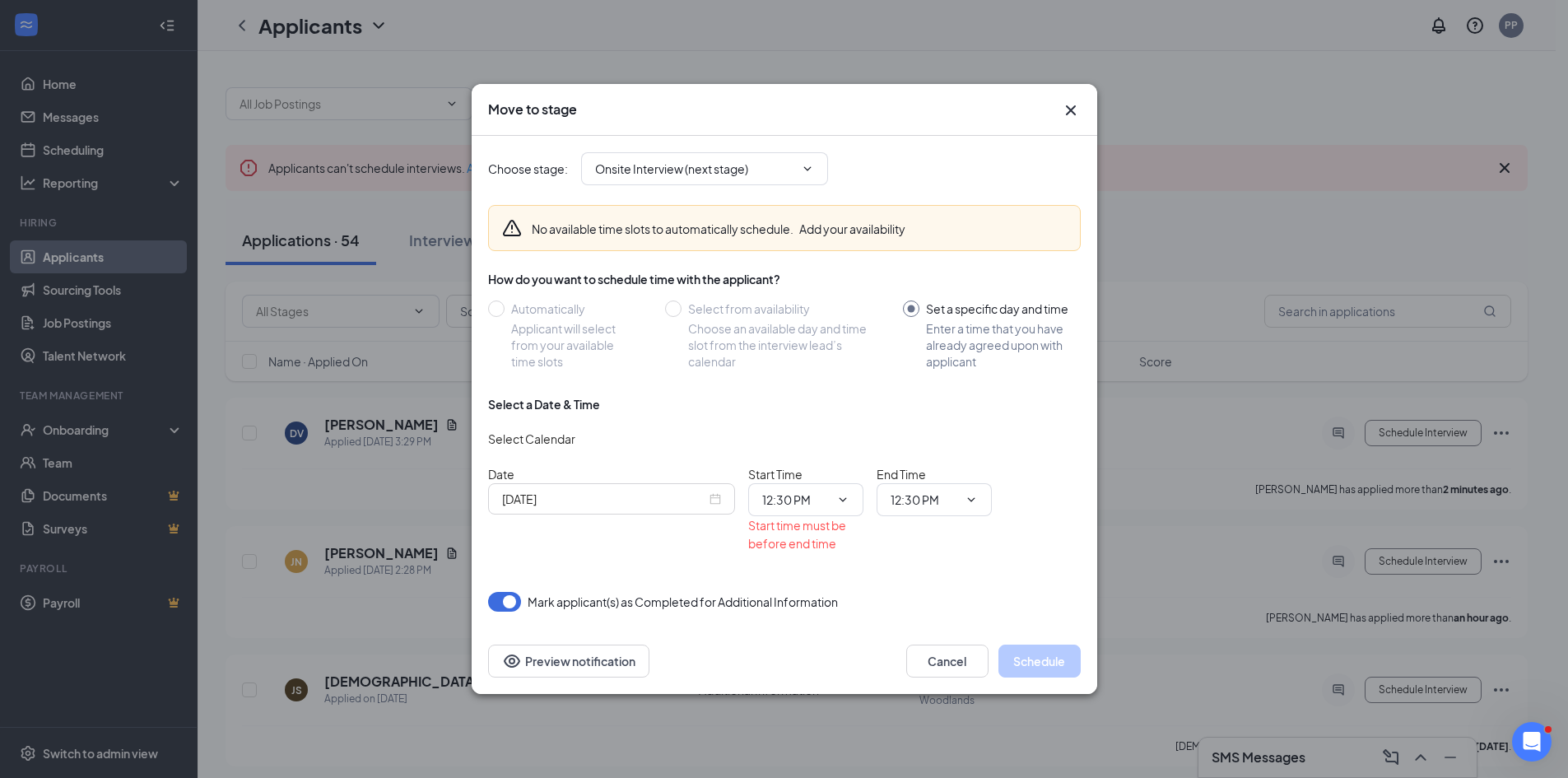
click at [841, 503] on icon "ChevronDown" at bounding box center [842, 500] width 13 height 13
click at [814, 357] on div "12:00 PM" at bounding box center [800, 348] width 48 height 18
type input "12:00 PM"
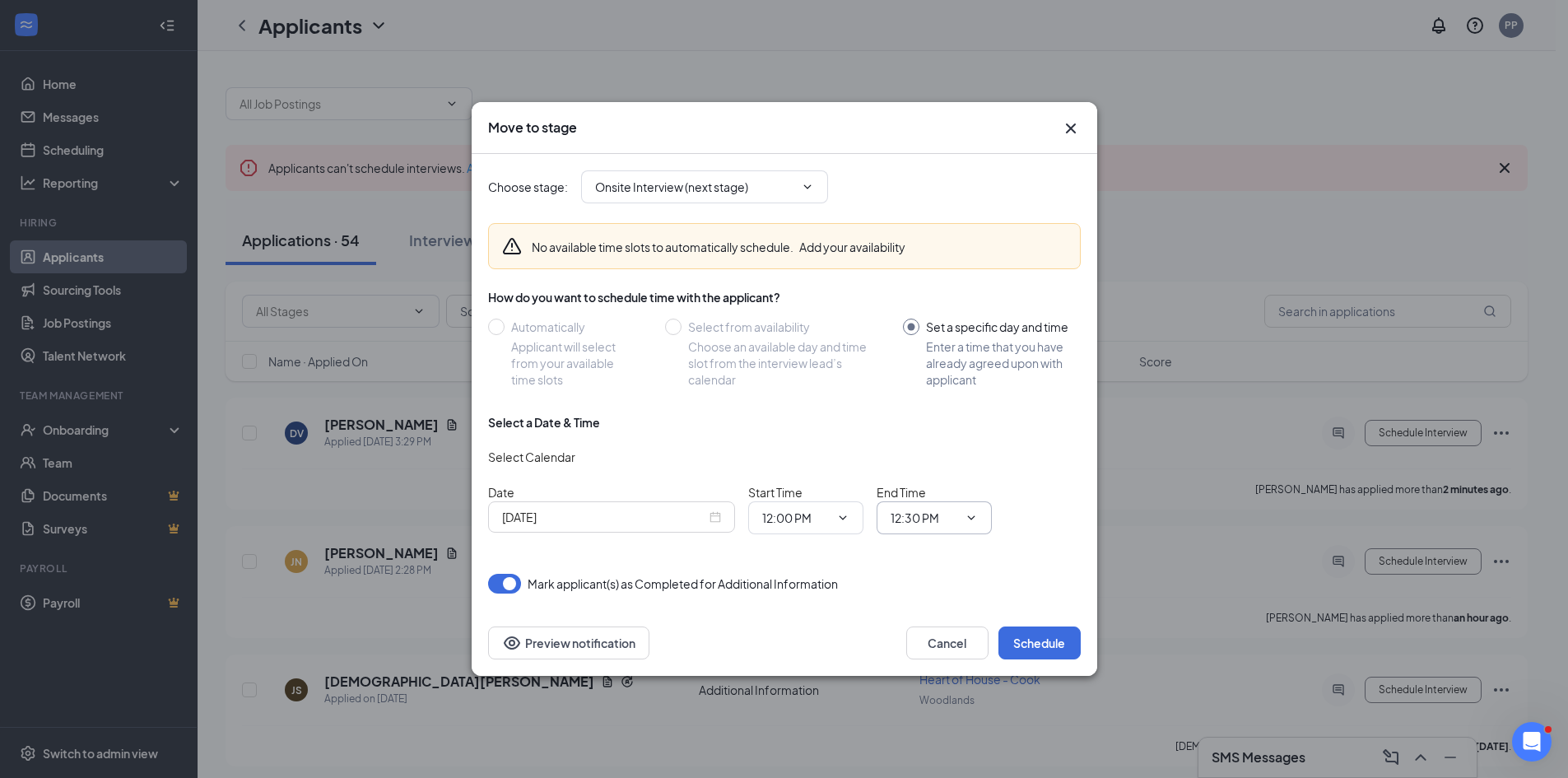
click at [974, 522] on icon "ChevronDown" at bounding box center [970, 518] width 13 height 13
click at [952, 365] on div "12:30 PM" at bounding box center [928, 359] width 48 height 18
click at [1064, 643] on button "Schedule" at bounding box center [1040, 644] width 83 height 33
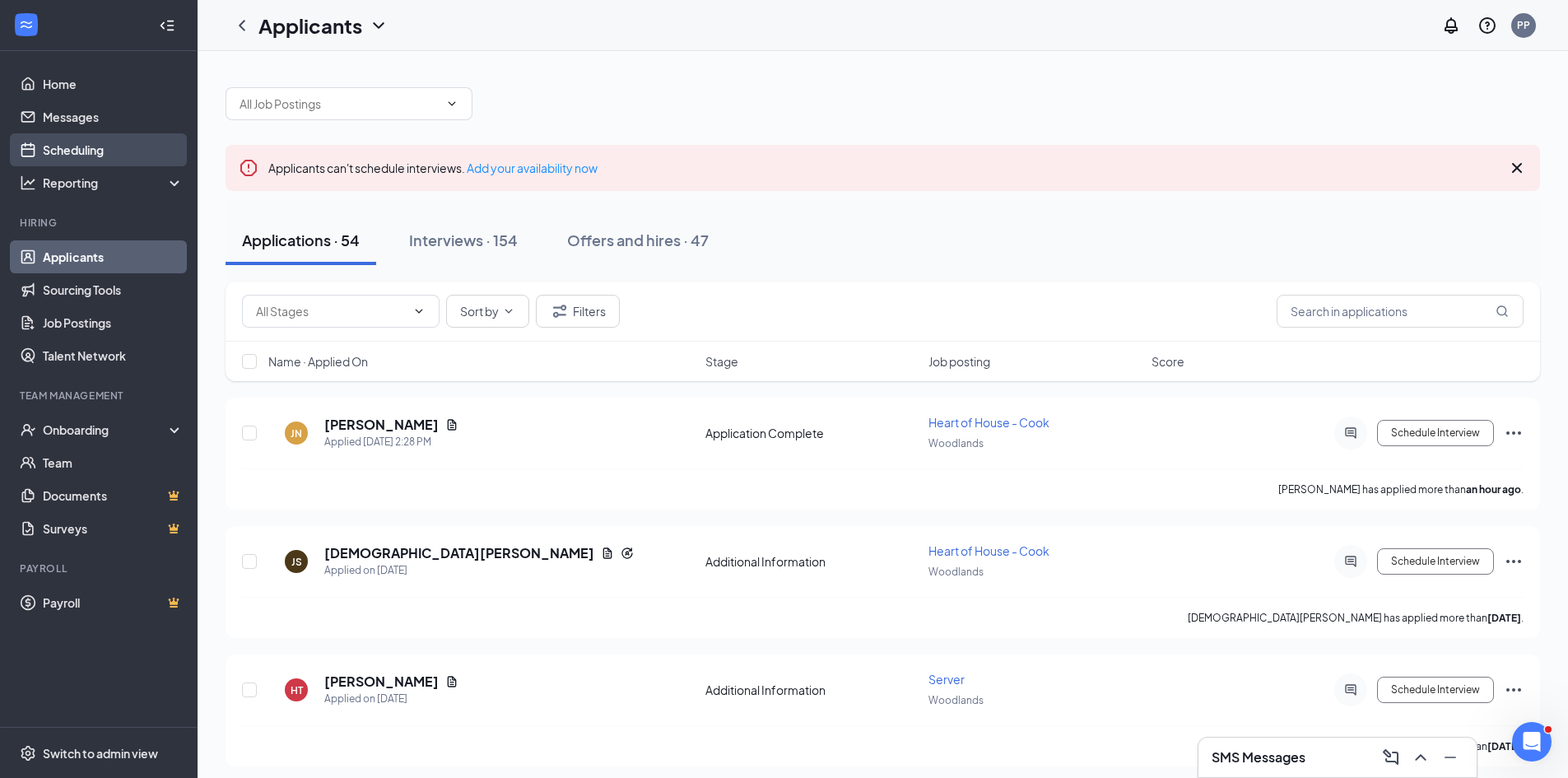
click at [84, 145] on link "Scheduling" at bounding box center [113, 150] width 140 height 33
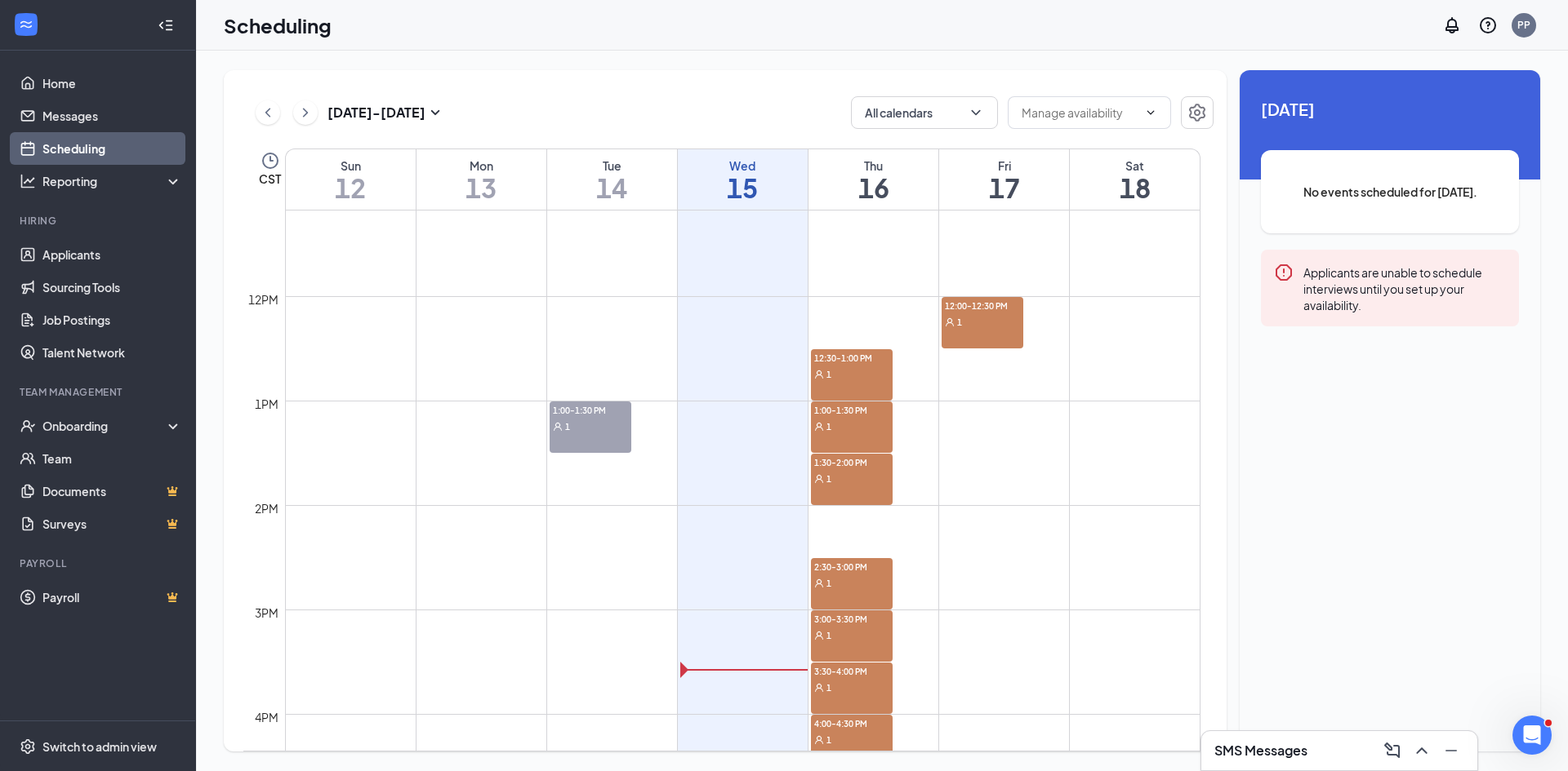
scroll to position [1129, 0]
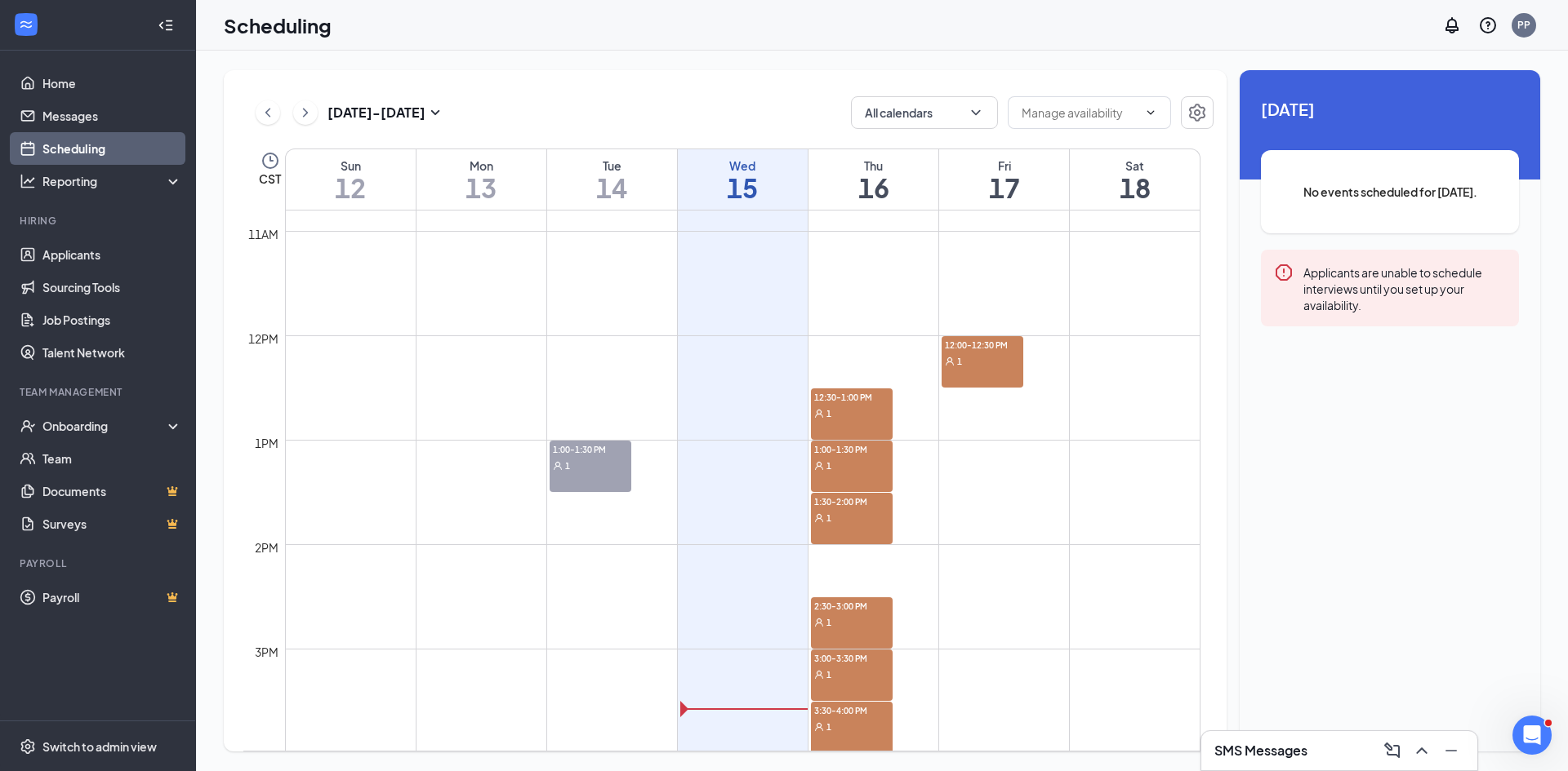
click at [997, 364] on div "1" at bounding box center [982, 360] width 82 height 16
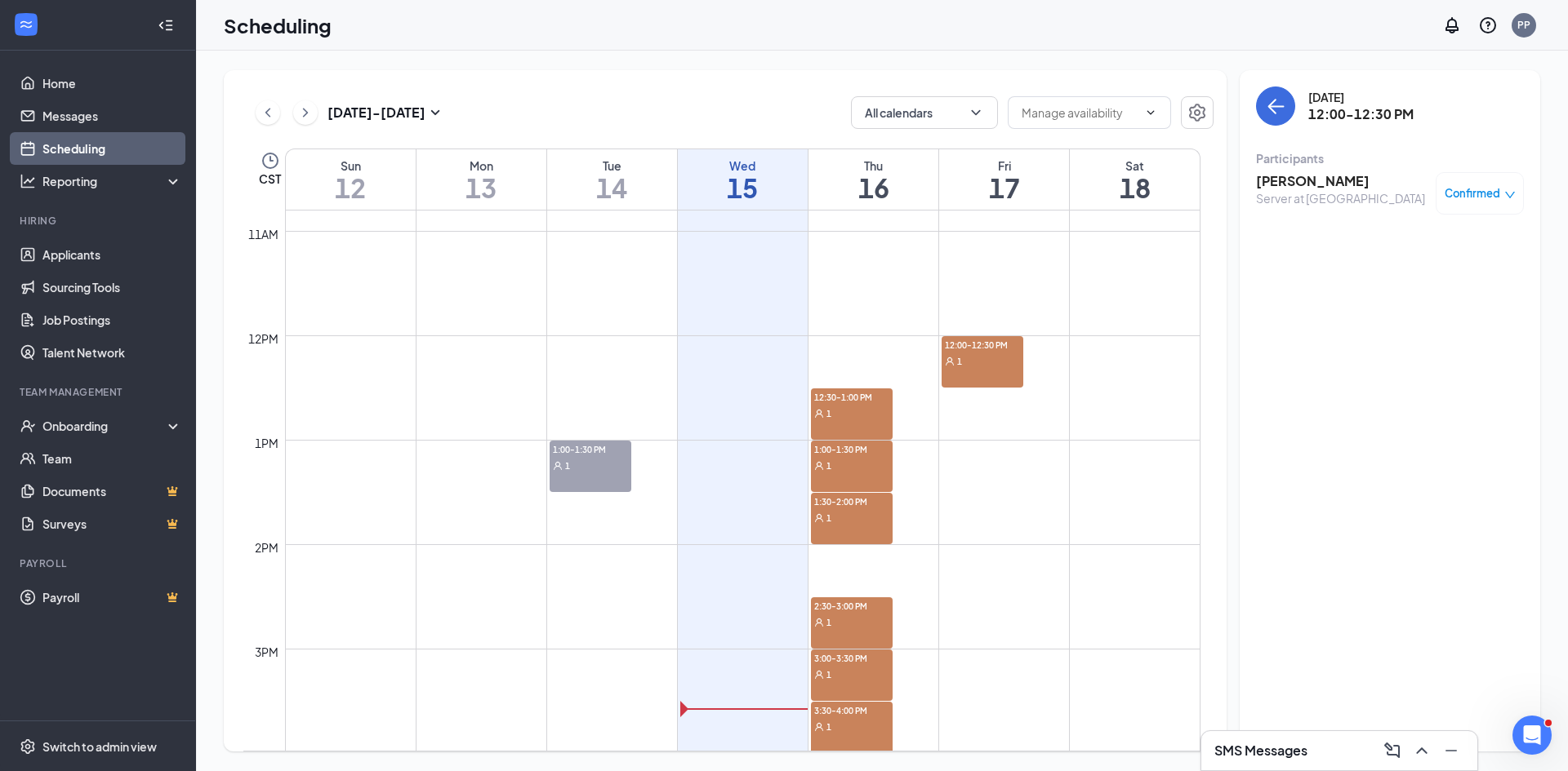
click at [1304, 184] on h3 "[PERSON_NAME]" at bounding box center [1340, 181] width 169 height 18
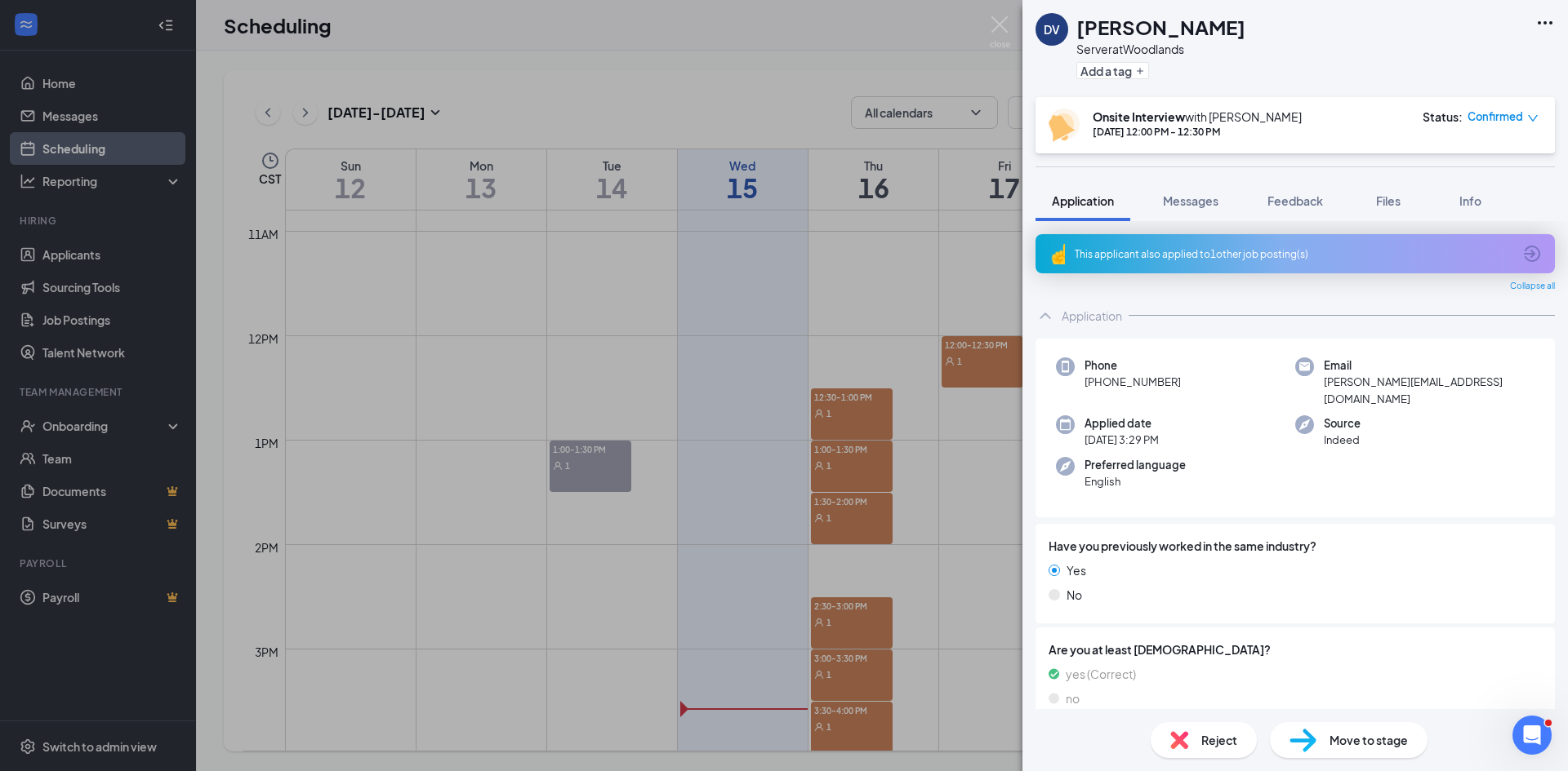
scroll to position [229, 0]
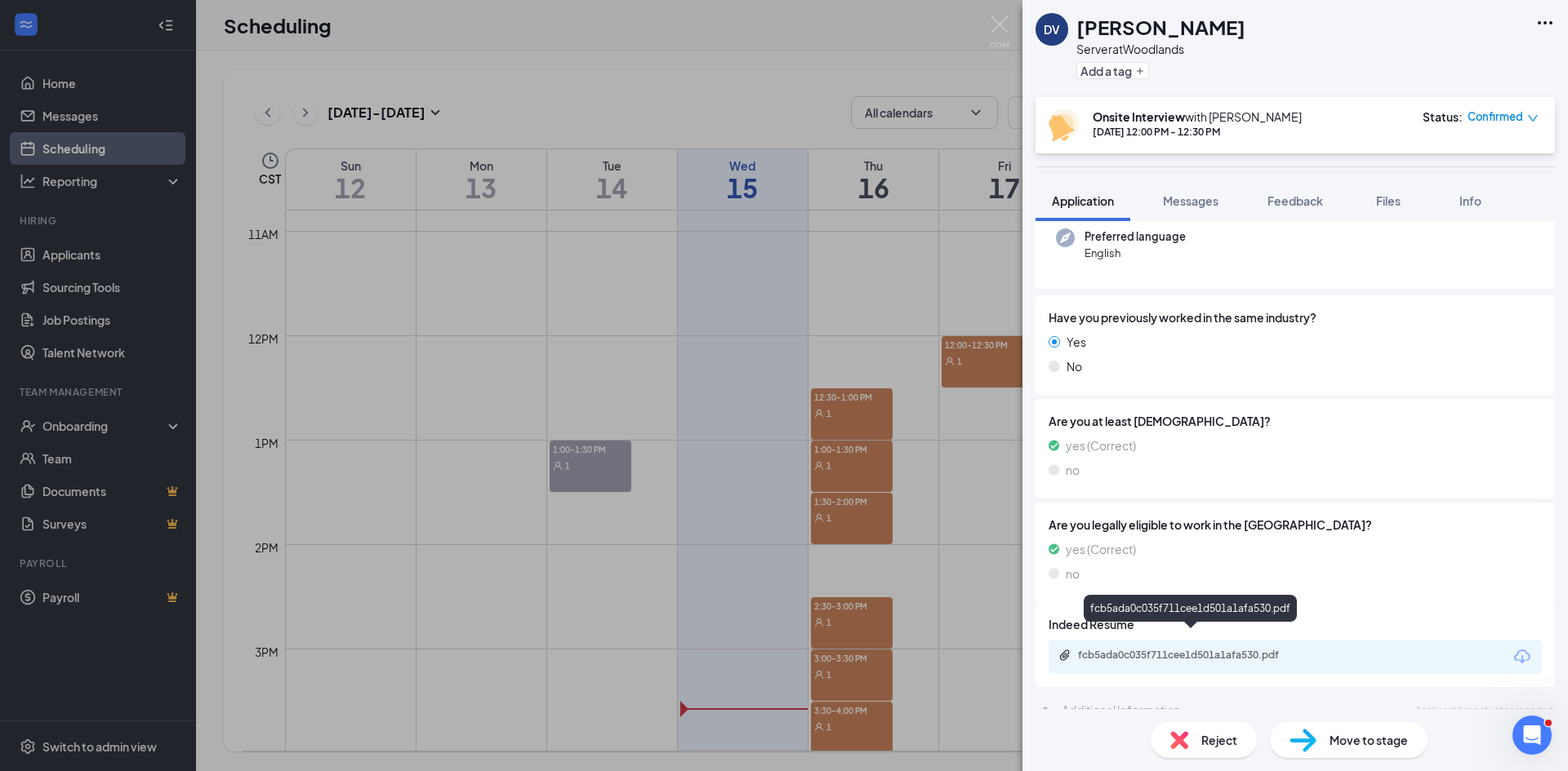
click at [1150, 649] on div "fcb5ada0c035f711cee1d501a1afa530.pdf" at bounding box center [1192, 655] width 229 height 13
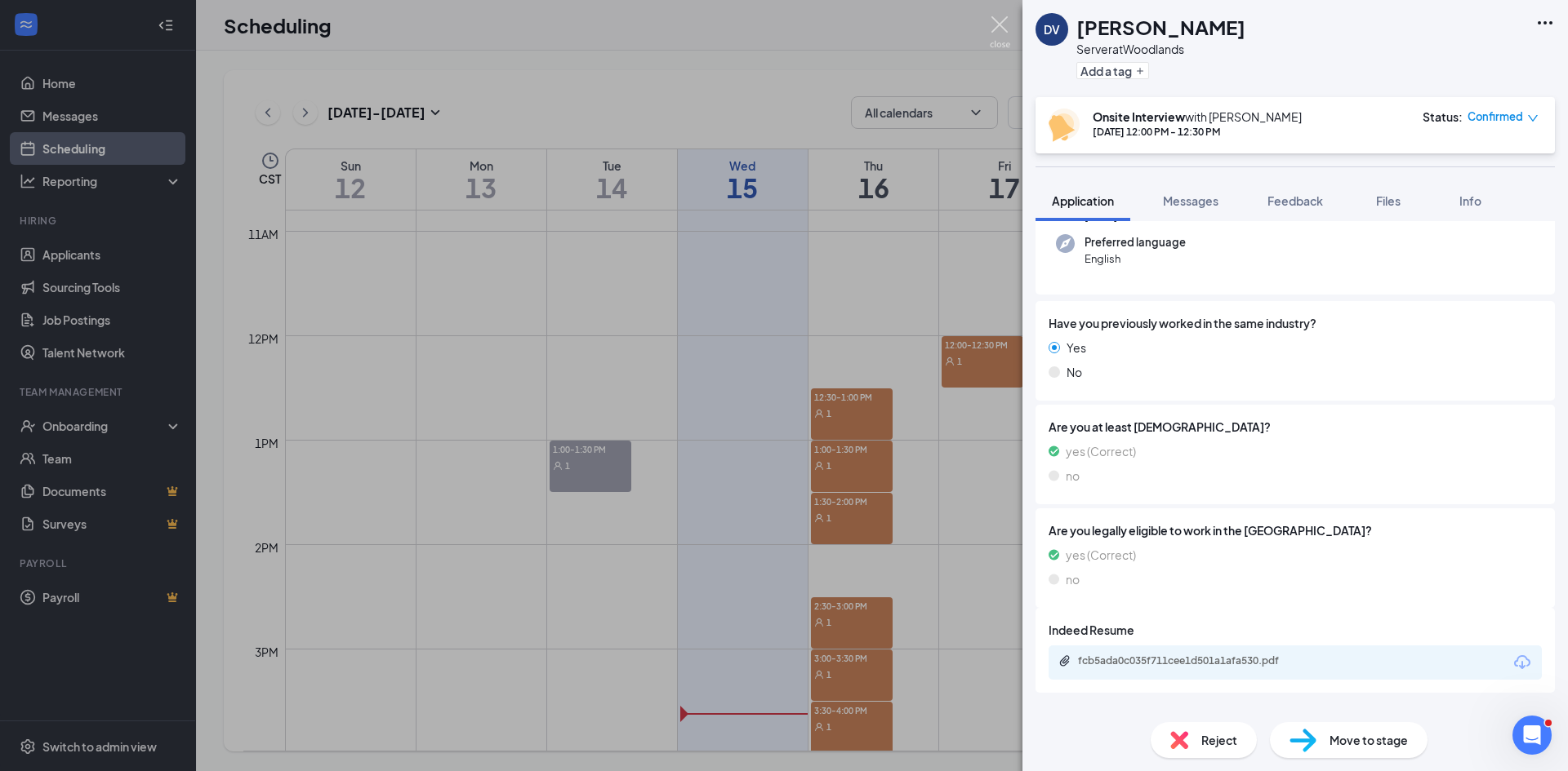
click at [992, 25] on img at bounding box center [1000, 32] width 20 height 32
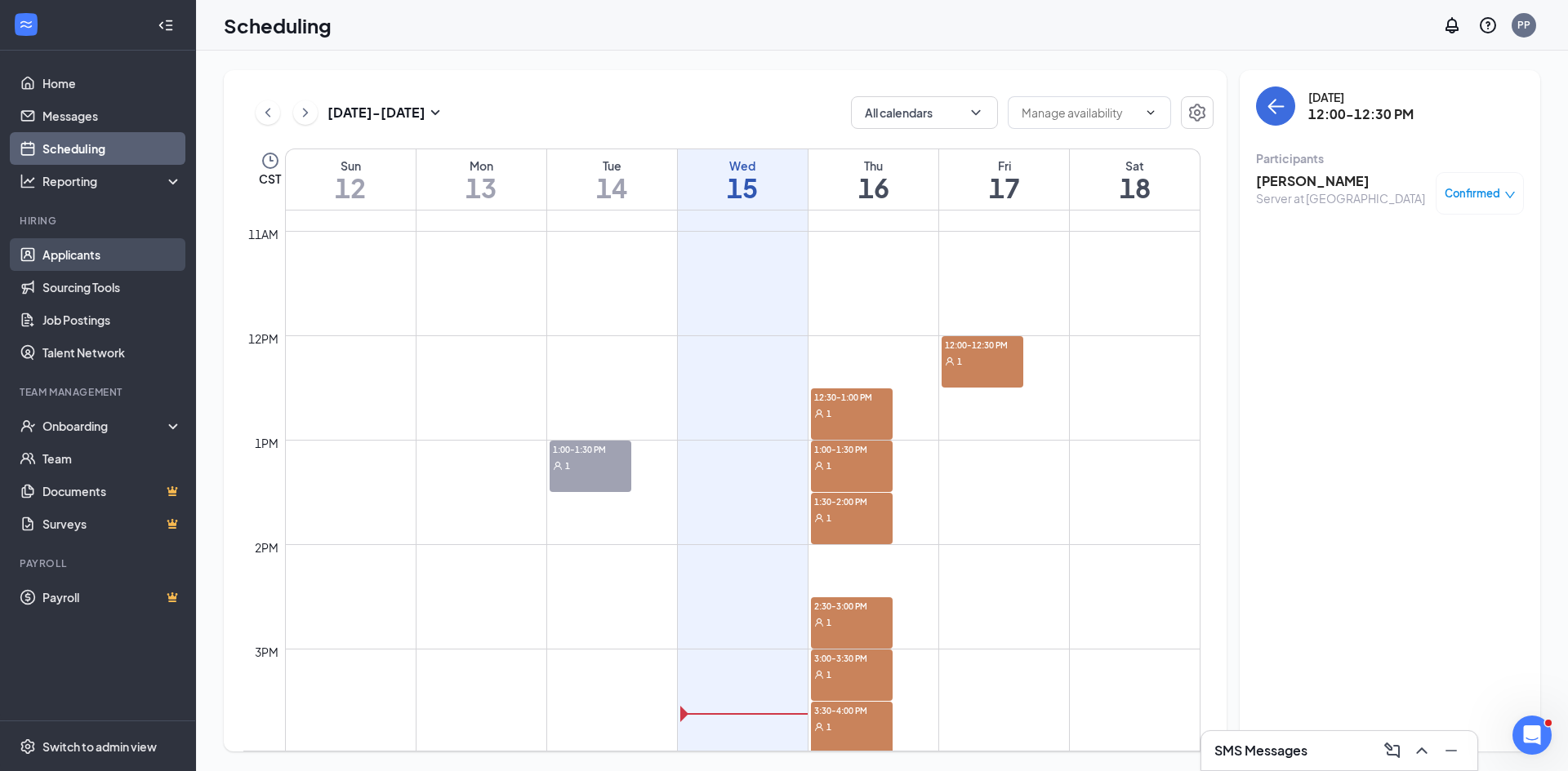
drag, startPoint x: 96, startPoint y: 263, endPoint x: 166, endPoint y: 253, distance: 70.7
click at [96, 263] on link "Applicants" at bounding box center [112, 254] width 139 height 32
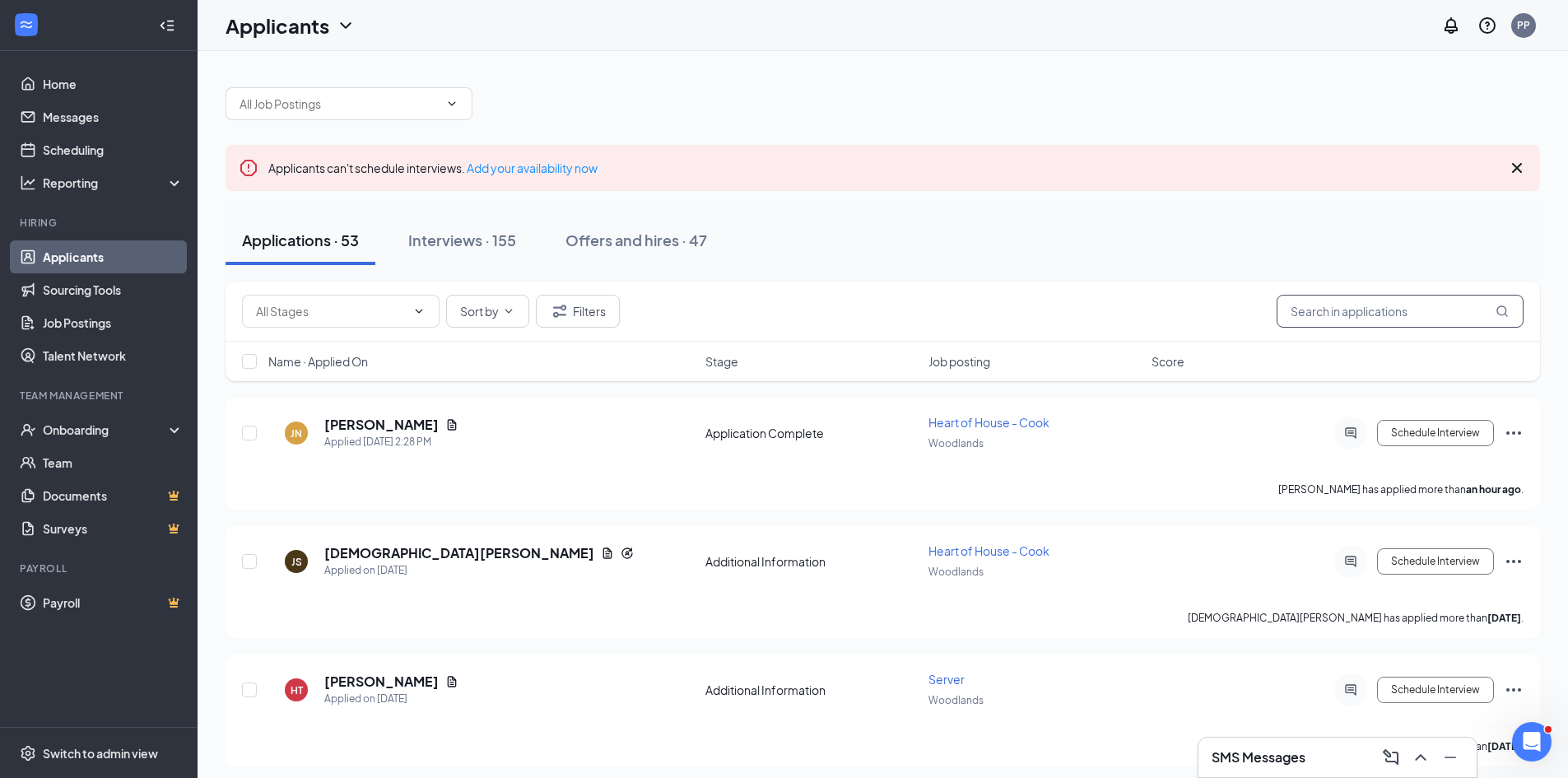
click at [1341, 309] on input "text" at bounding box center [1400, 311] width 247 height 33
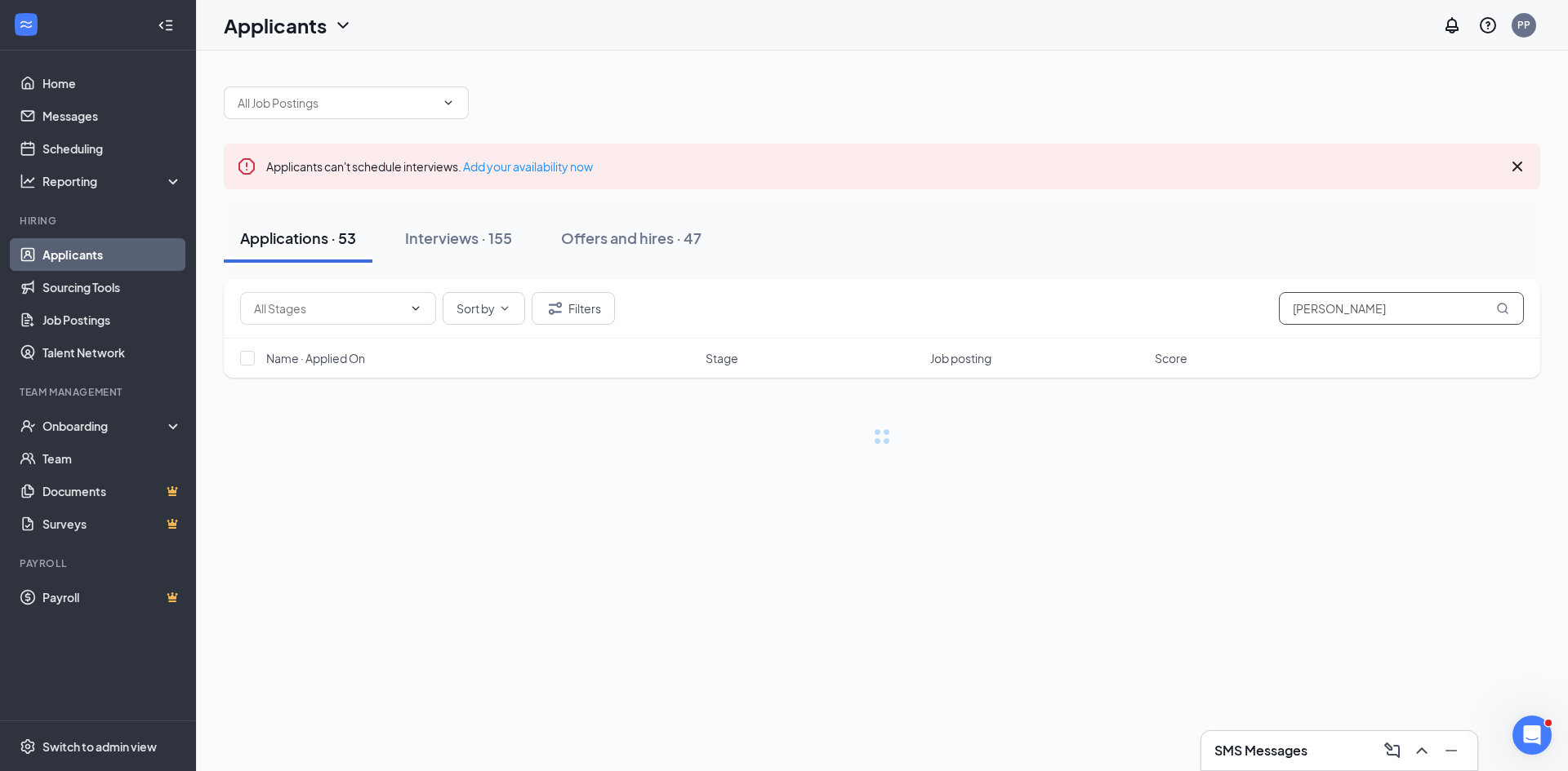
type input "[PERSON_NAME]"
click at [951, 647] on link "Interviews" at bounding box center [932, 642] width 56 height 15
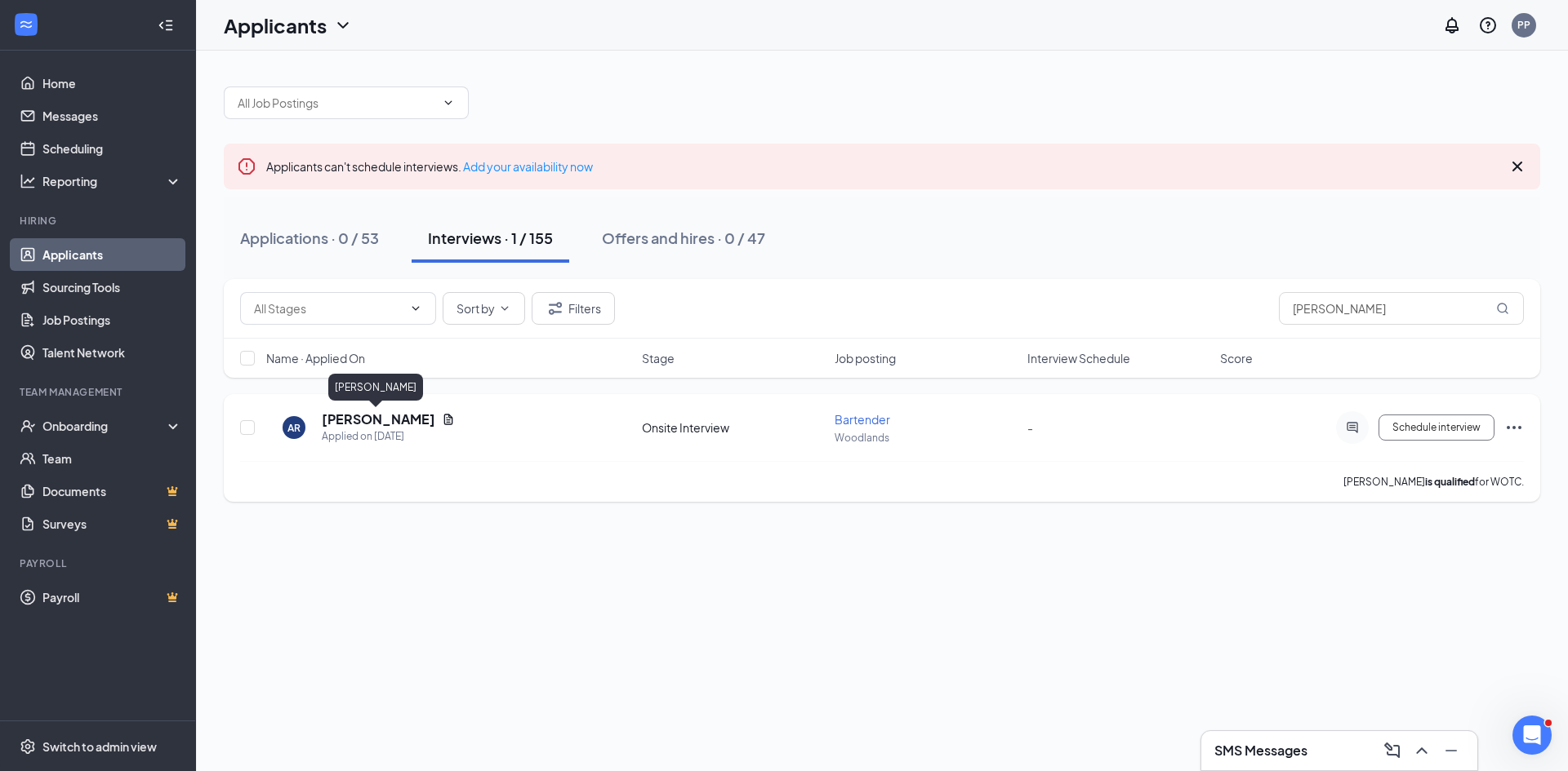
click at [387, 424] on h5 "[PERSON_NAME]" at bounding box center [378, 419] width 114 height 18
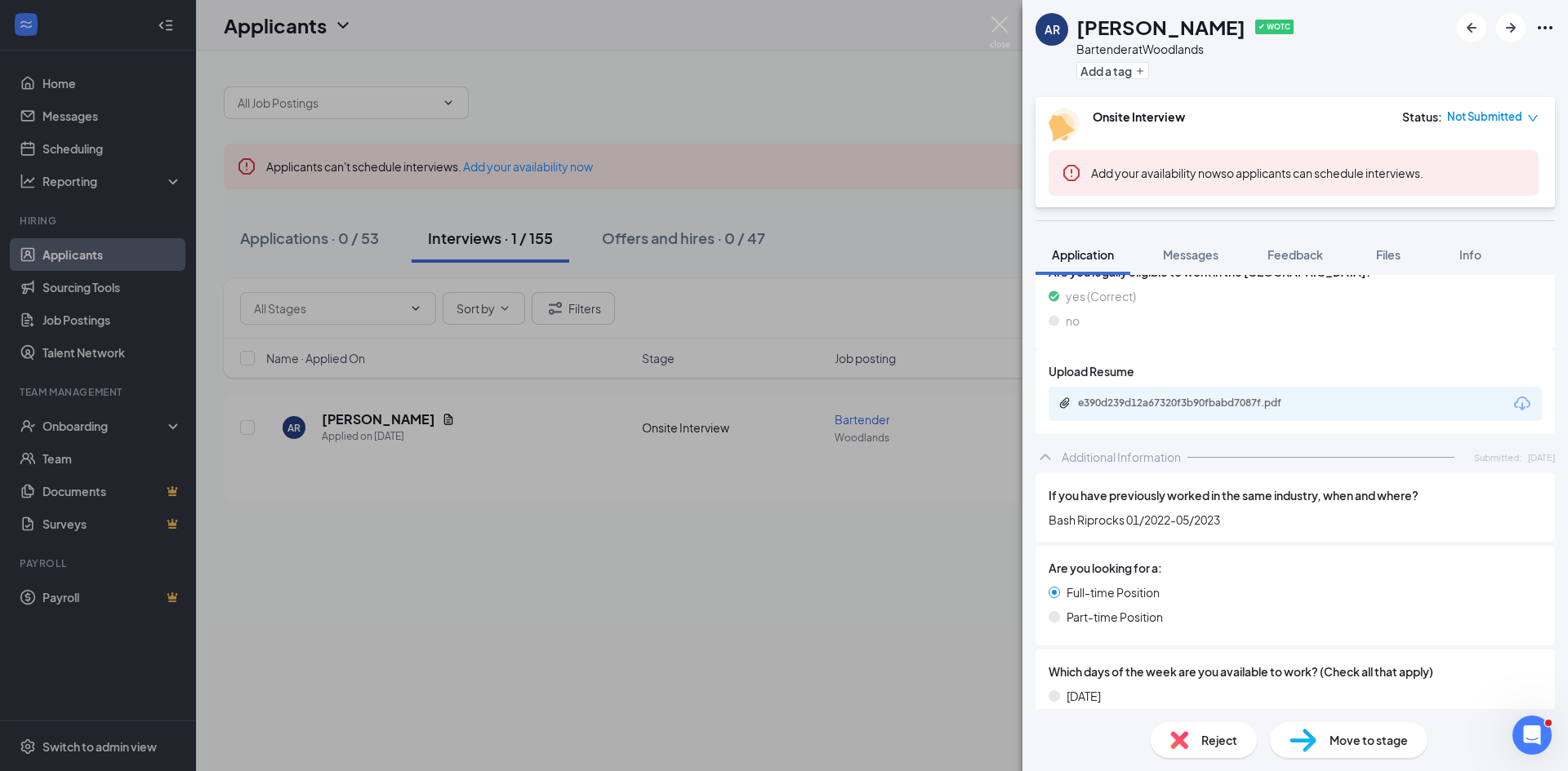
scroll to position [490, 0]
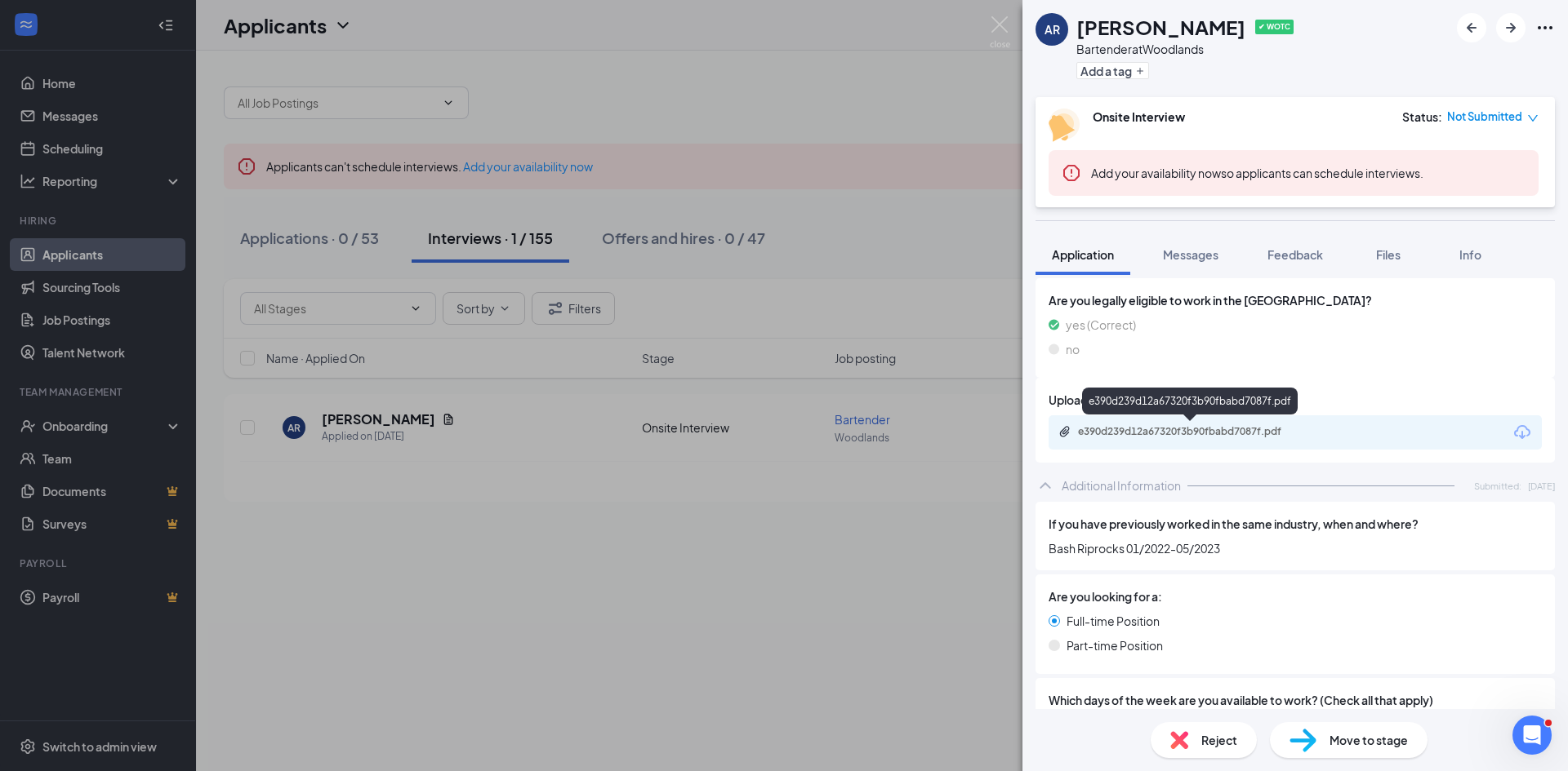
click at [1172, 430] on div "e390d239d12a67320f3b90fbabd7087f.pdf" at bounding box center [1192, 431] width 229 height 13
